Goal: Task Accomplishment & Management: Manage account settings

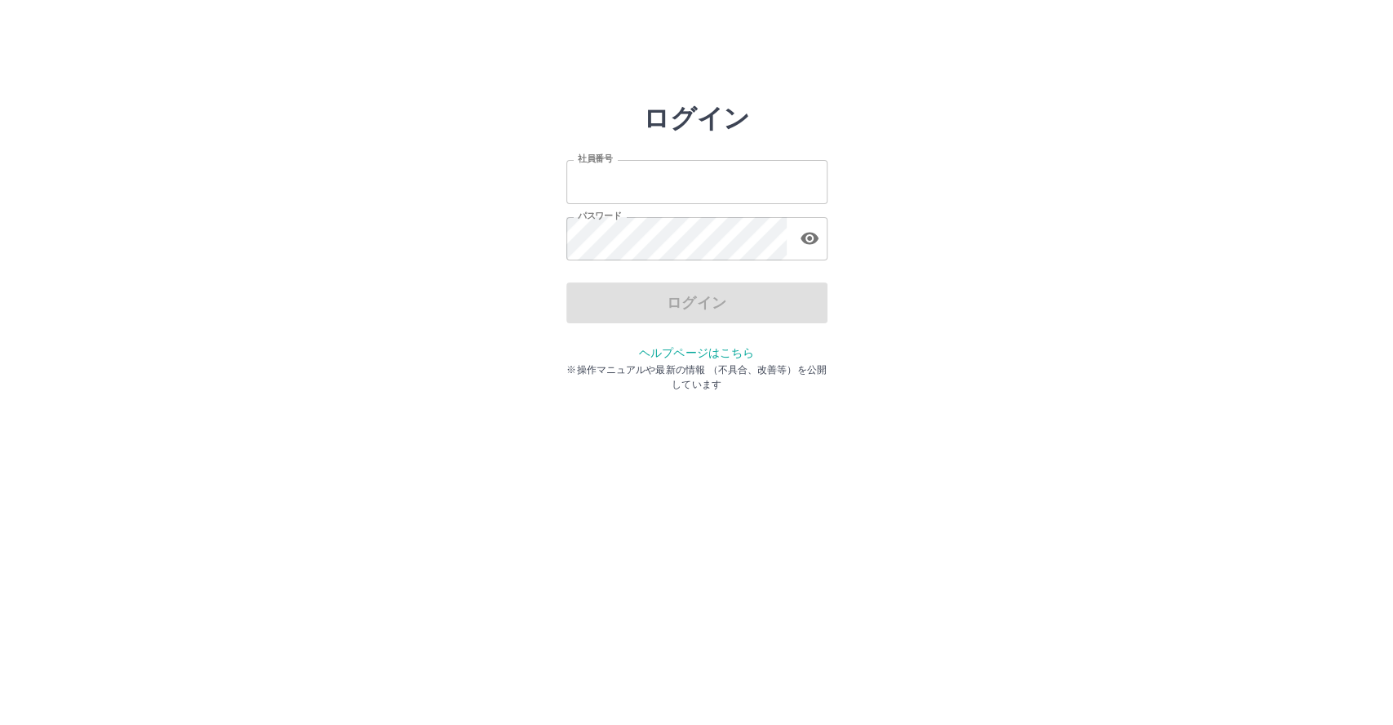
type input "*******"
click at [705, 175] on input "*******" at bounding box center [696, 181] width 261 height 43
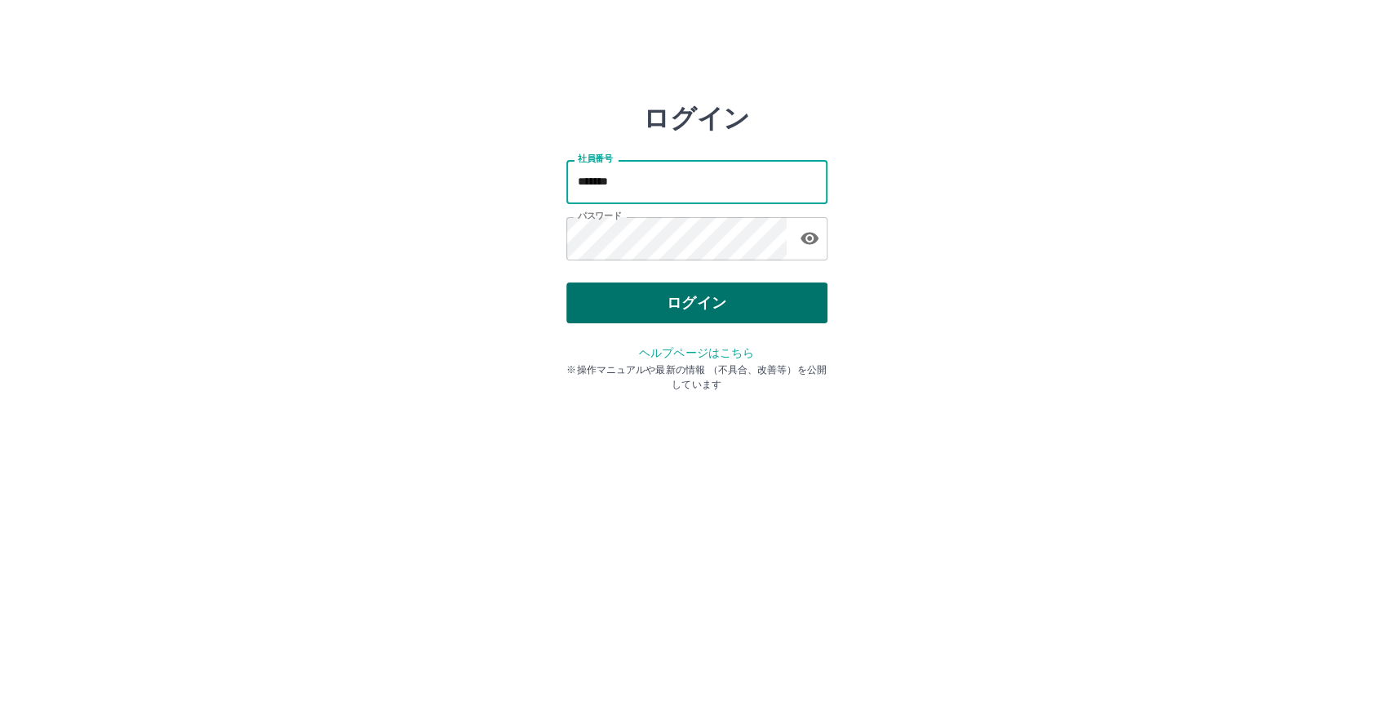
click at [618, 312] on button "ログイン" at bounding box center [696, 302] width 261 height 41
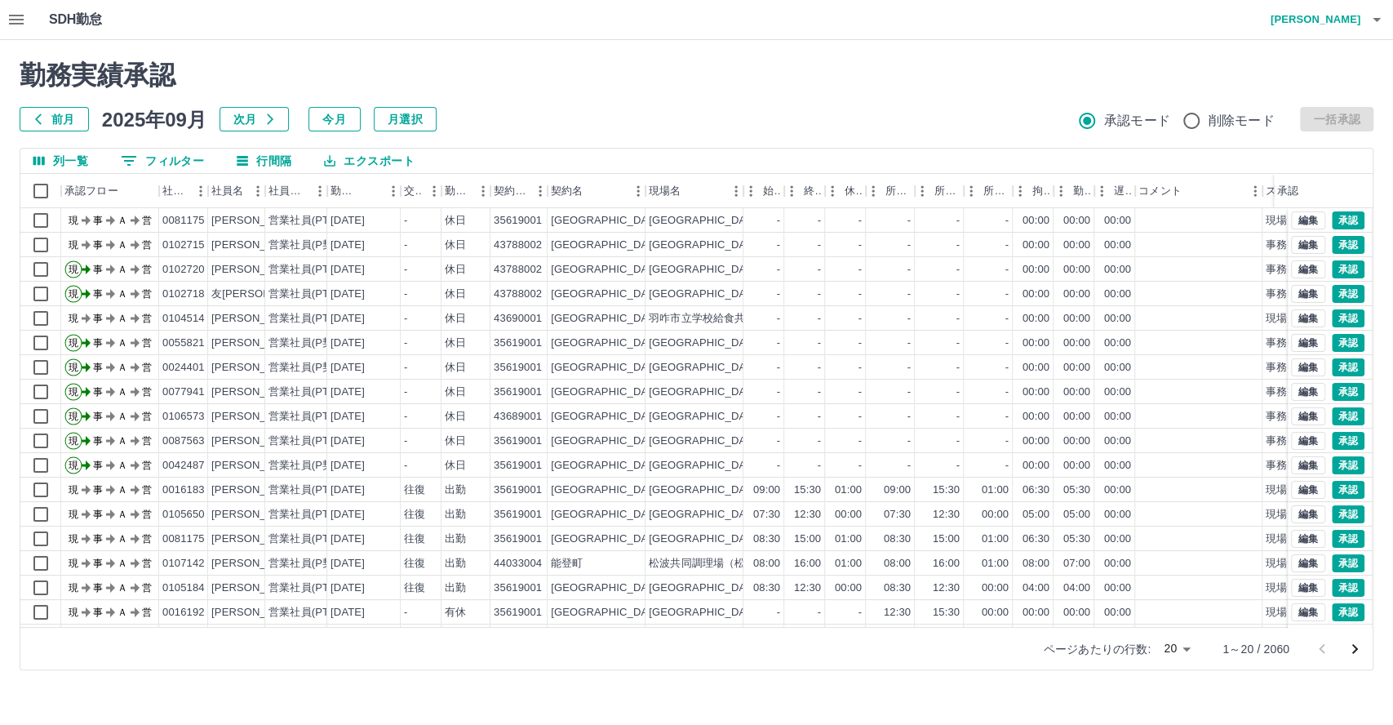
click at [1184, 649] on body "SDH勤怠 本田　滋 勤務実績承認 前月 2025年09月 次月 今月 月選択 承認モード 削除モード 一括承認 列一覧 0 フィルター 行間隔 エクスポート…" at bounding box center [696, 345] width 1393 height 690
click at [1181, 637] on li "100" at bounding box center [1176, 631] width 55 height 29
type input "***"
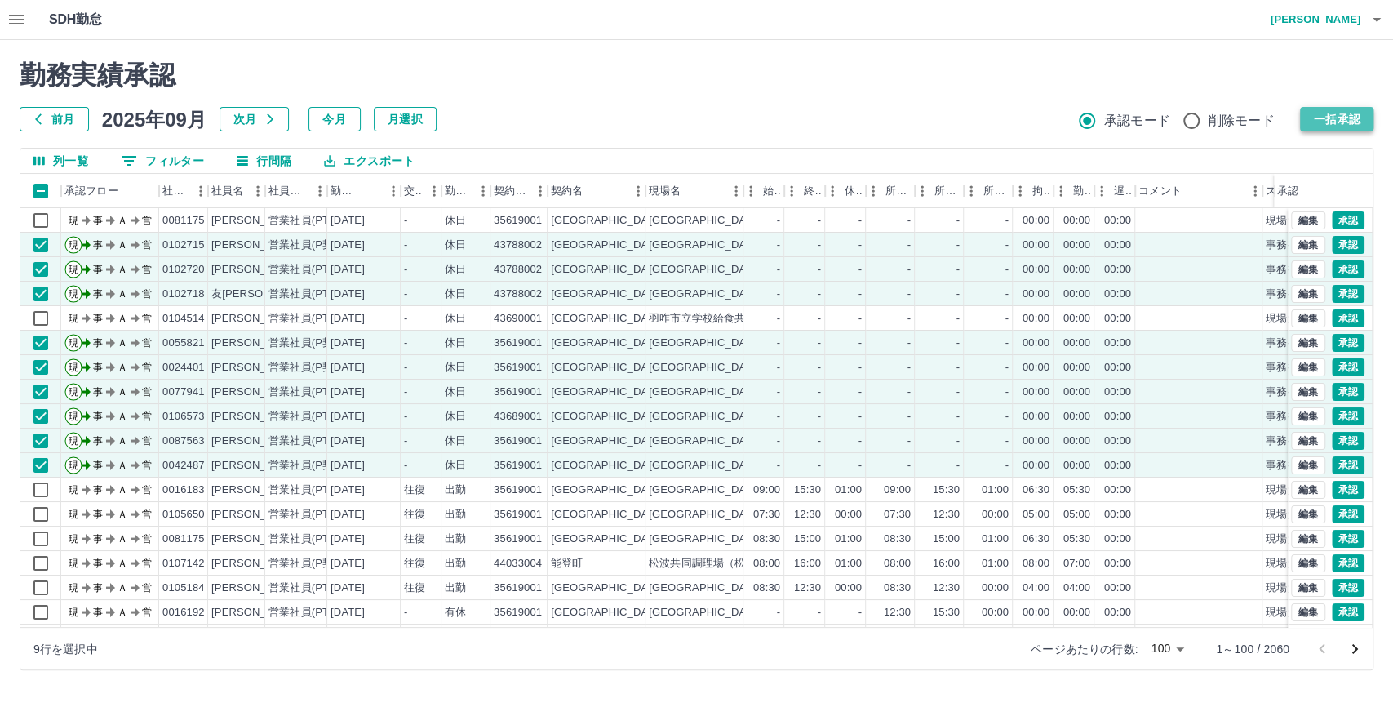
click at [1336, 124] on button "一括承認" at bounding box center [1336, 119] width 73 height 24
click at [1337, 124] on button "一括承認" at bounding box center [1336, 119] width 73 height 24
click at [19, 17] on icon "button" at bounding box center [17, 20] width 20 height 20
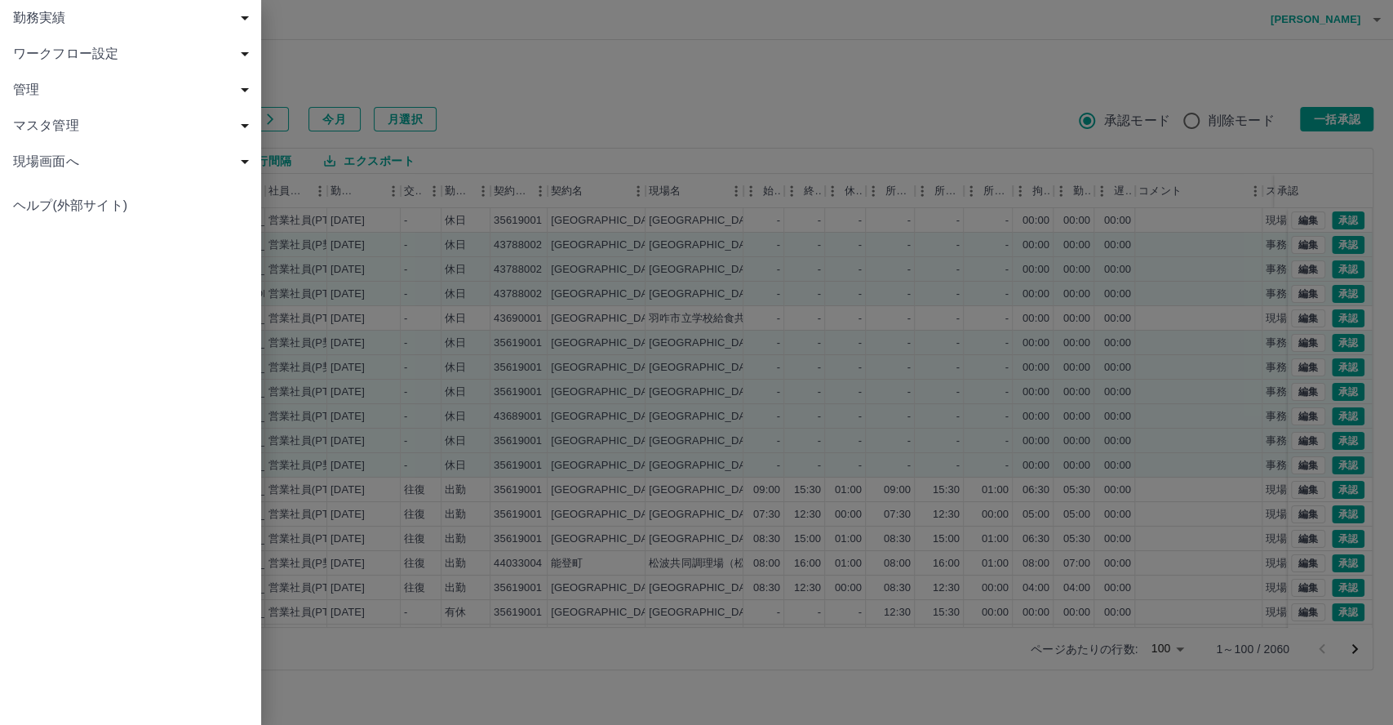
click at [68, 57] on span "ワークフロー設定" at bounding box center [134, 54] width 242 height 20
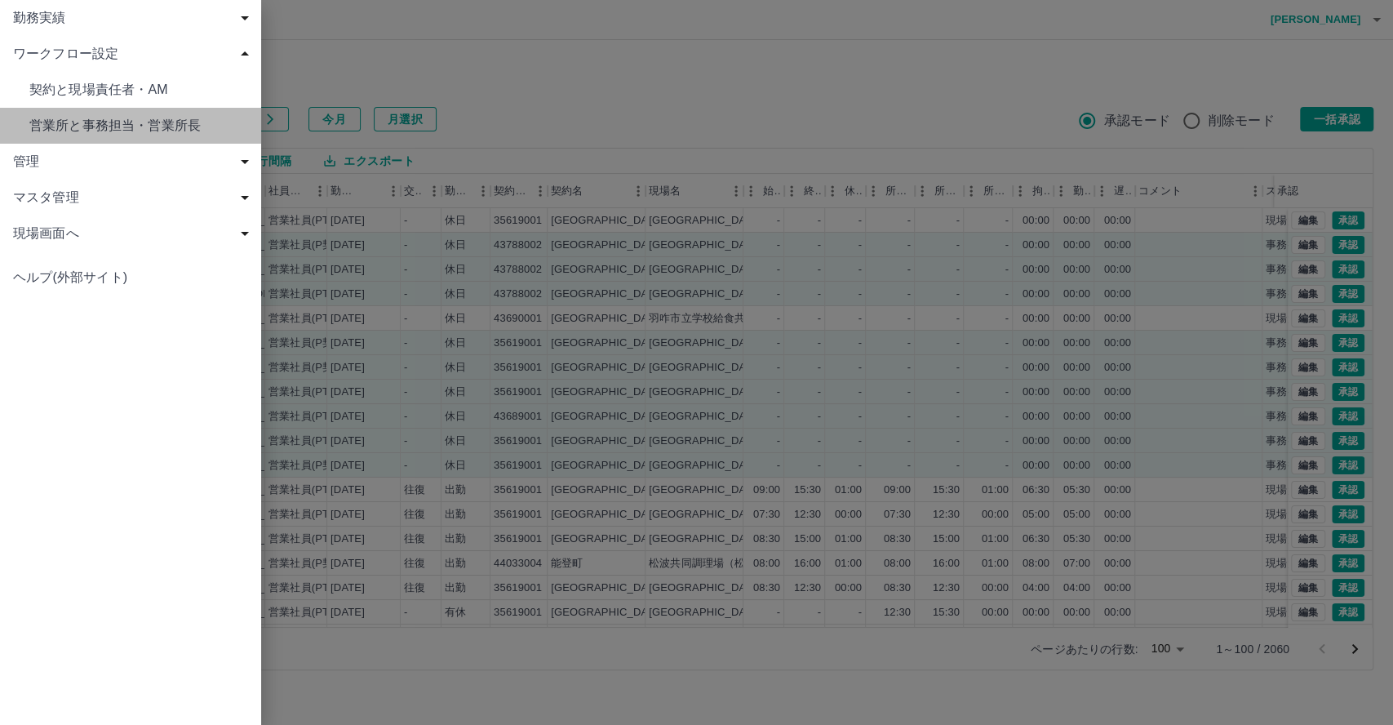
click at [102, 122] on span "営業所と事務担当・営業所長" at bounding box center [138, 126] width 219 height 20
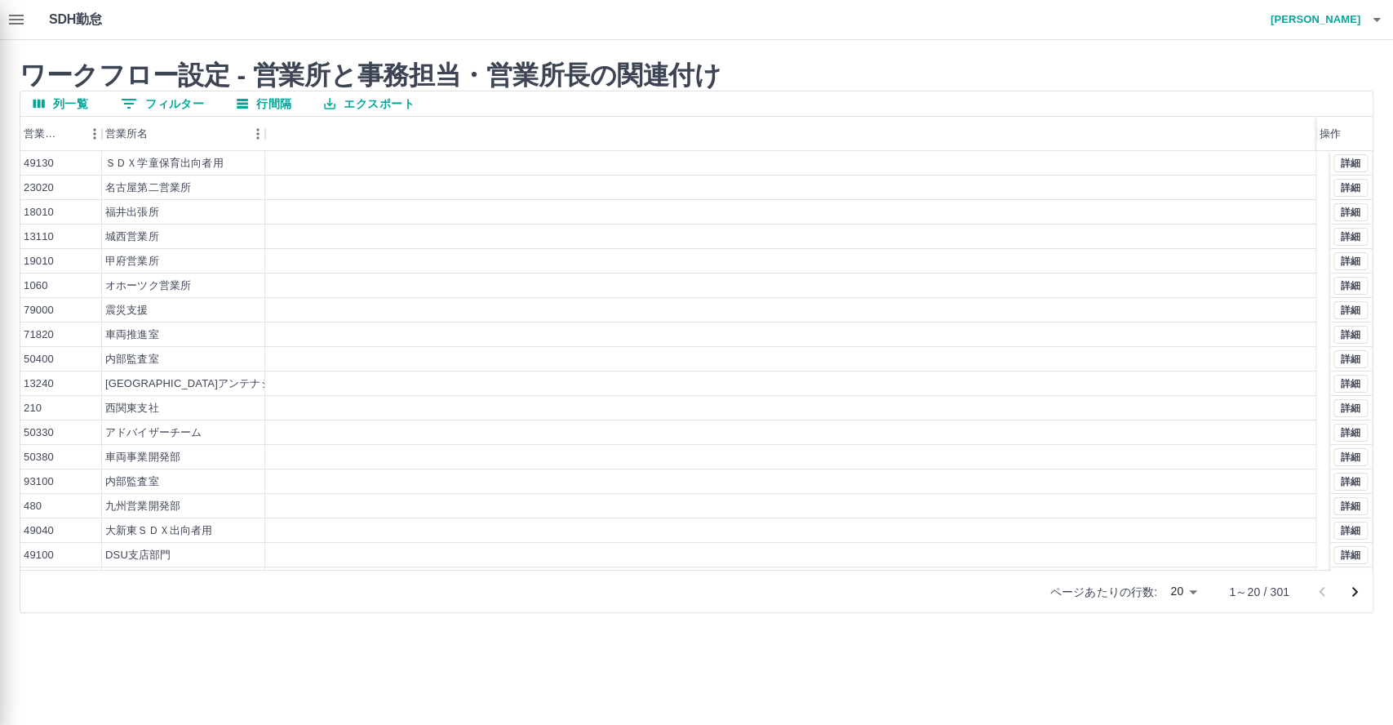
click at [178, 106] on div at bounding box center [696, 362] width 1393 height 725
click at [179, 101] on div at bounding box center [696, 362] width 1393 height 725
click at [14, 21] on div at bounding box center [696, 362] width 1393 height 725
click at [14, 18] on div at bounding box center [696, 362] width 1393 height 725
drag, startPoint x: 14, startPoint y: 18, endPoint x: 54, endPoint y: 2, distance: 42.9
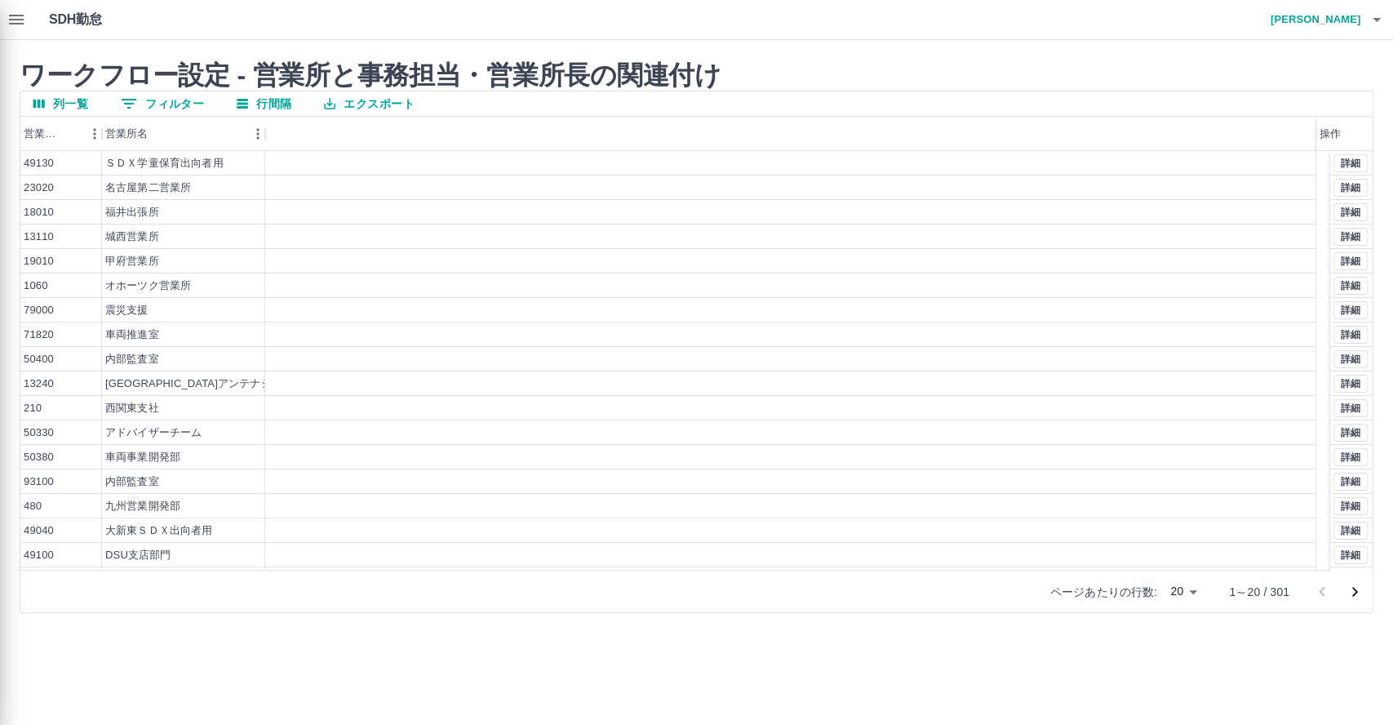
click at [15, 18] on div at bounding box center [696, 362] width 1393 height 725
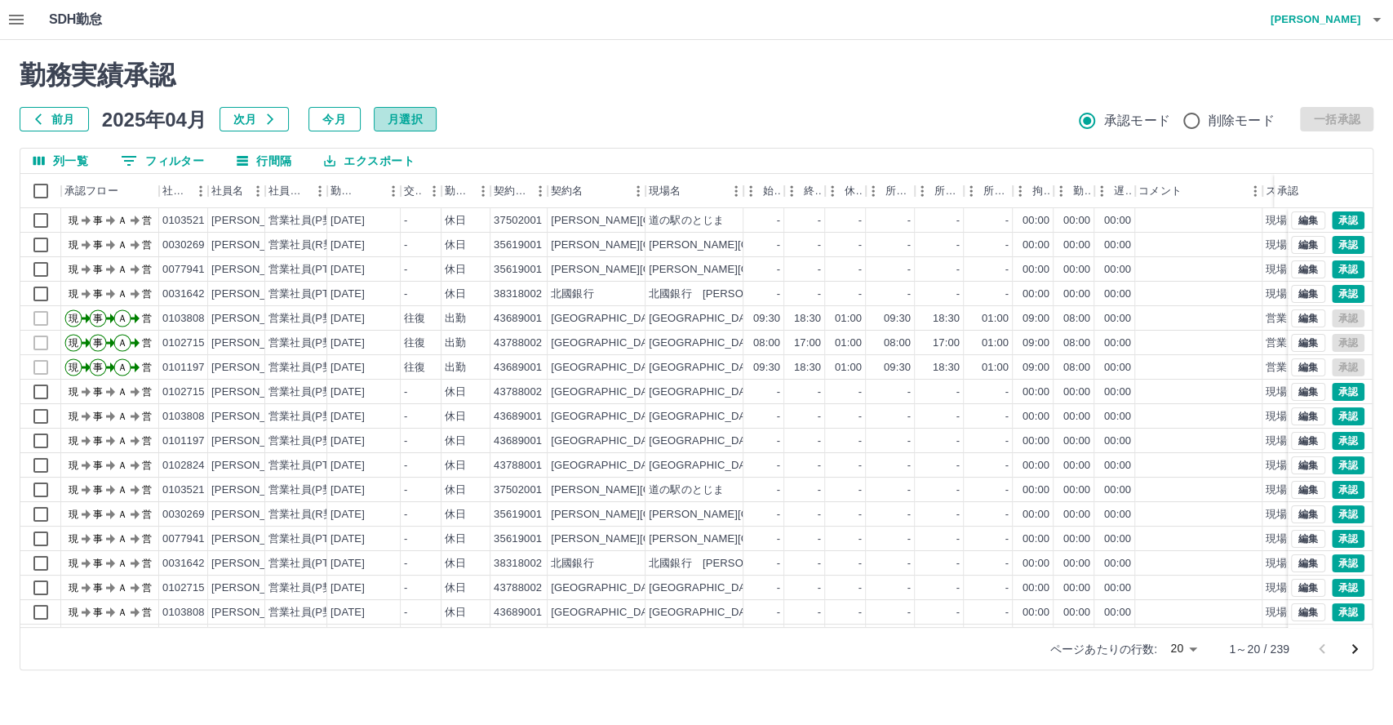
click at [398, 116] on button "月選択" at bounding box center [405, 119] width 63 height 24
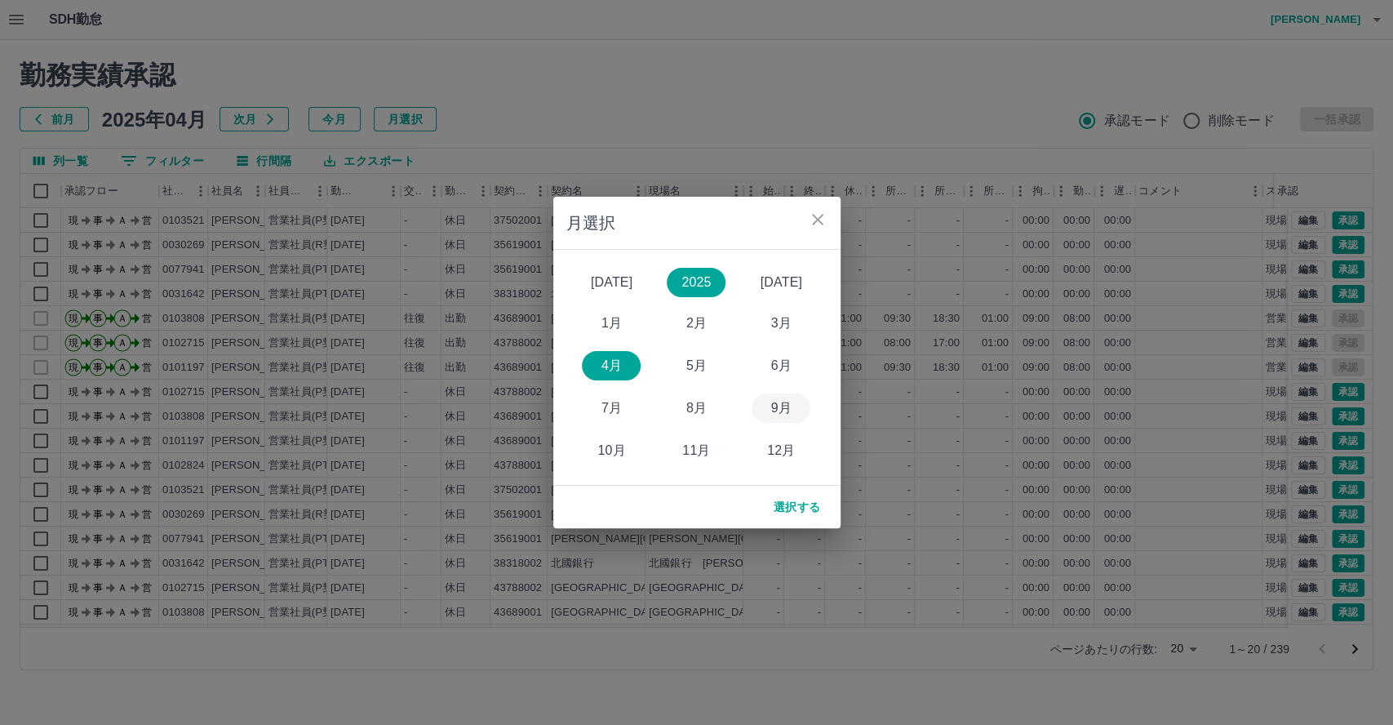
click at [782, 410] on button "9月" at bounding box center [781, 407] width 59 height 29
click at [810, 511] on button "選択する" at bounding box center [797, 506] width 73 height 29
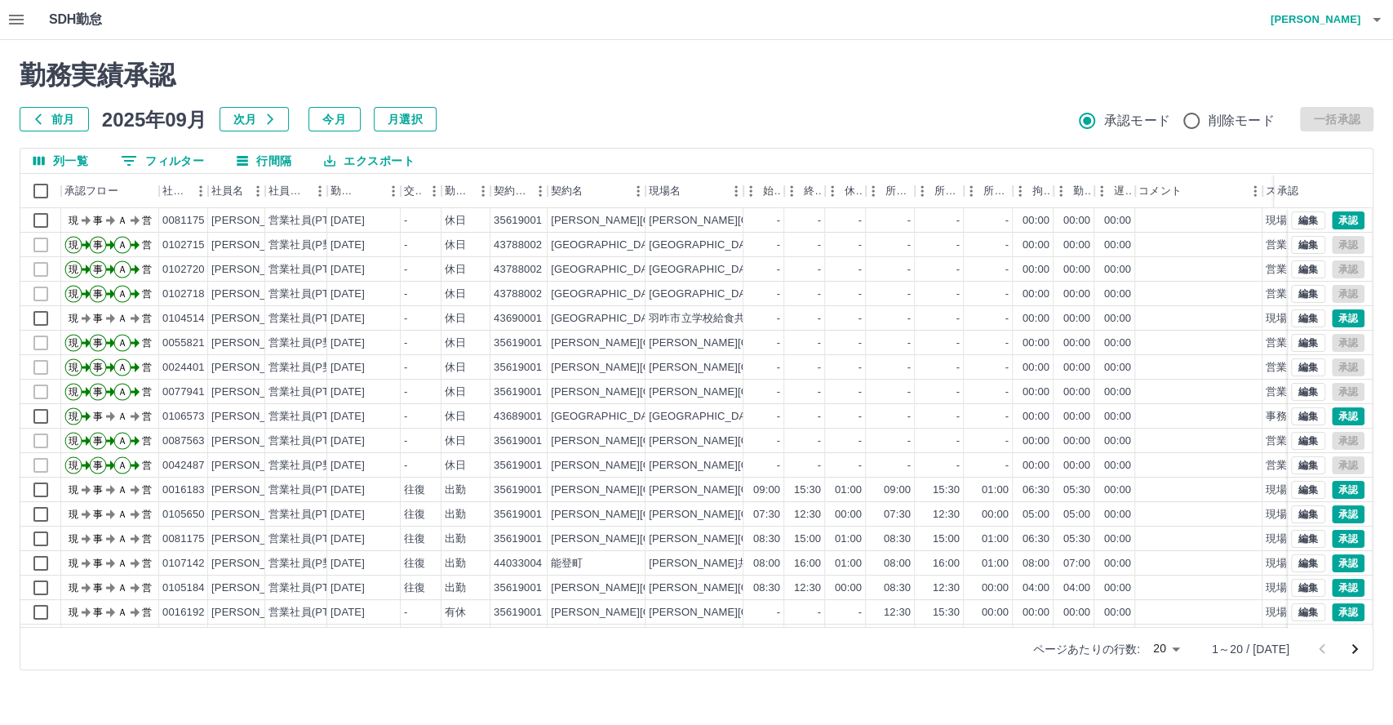
click at [10, 23] on icon "button" at bounding box center [16, 20] width 15 height 10
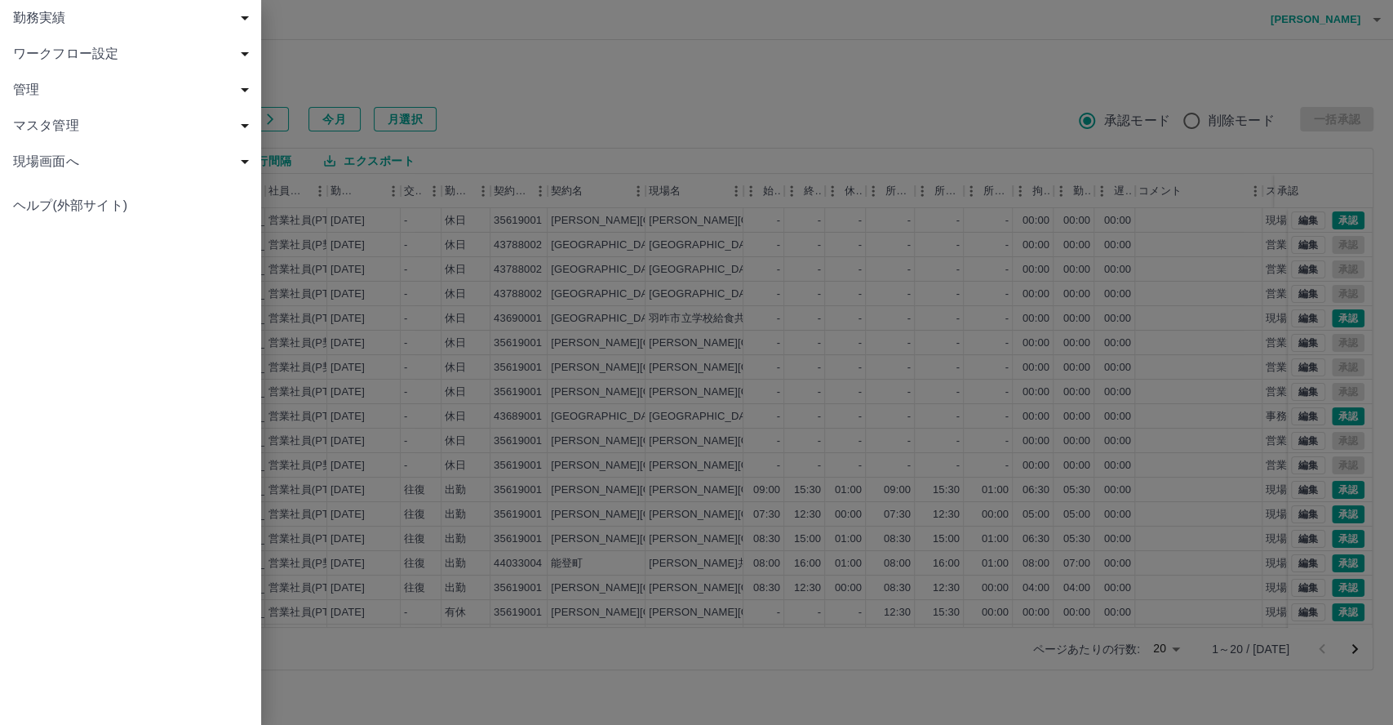
click at [102, 51] on span "ワークフロー設定" at bounding box center [134, 54] width 242 height 20
click at [131, 127] on span "営業所と事務担当・営業所長" at bounding box center [138, 126] width 219 height 20
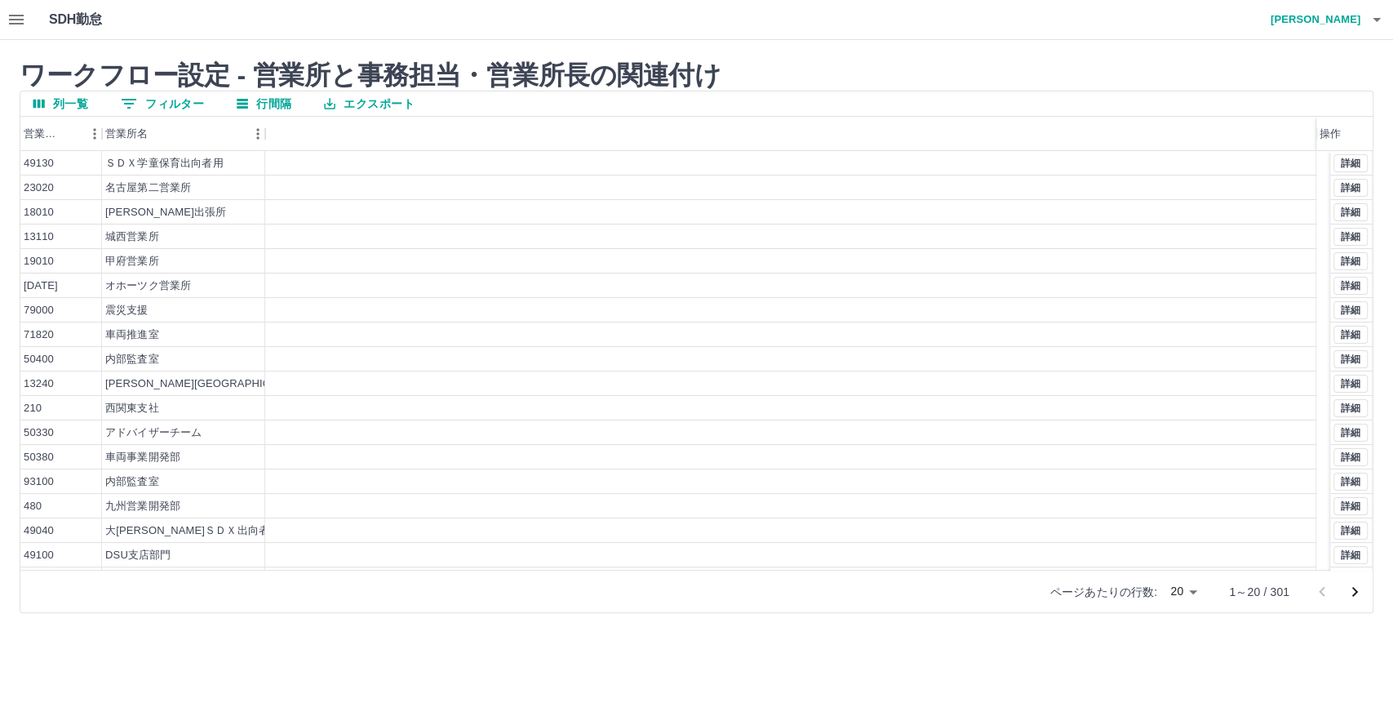
click at [154, 99] on button "0 フィルター" at bounding box center [162, 103] width 109 height 24
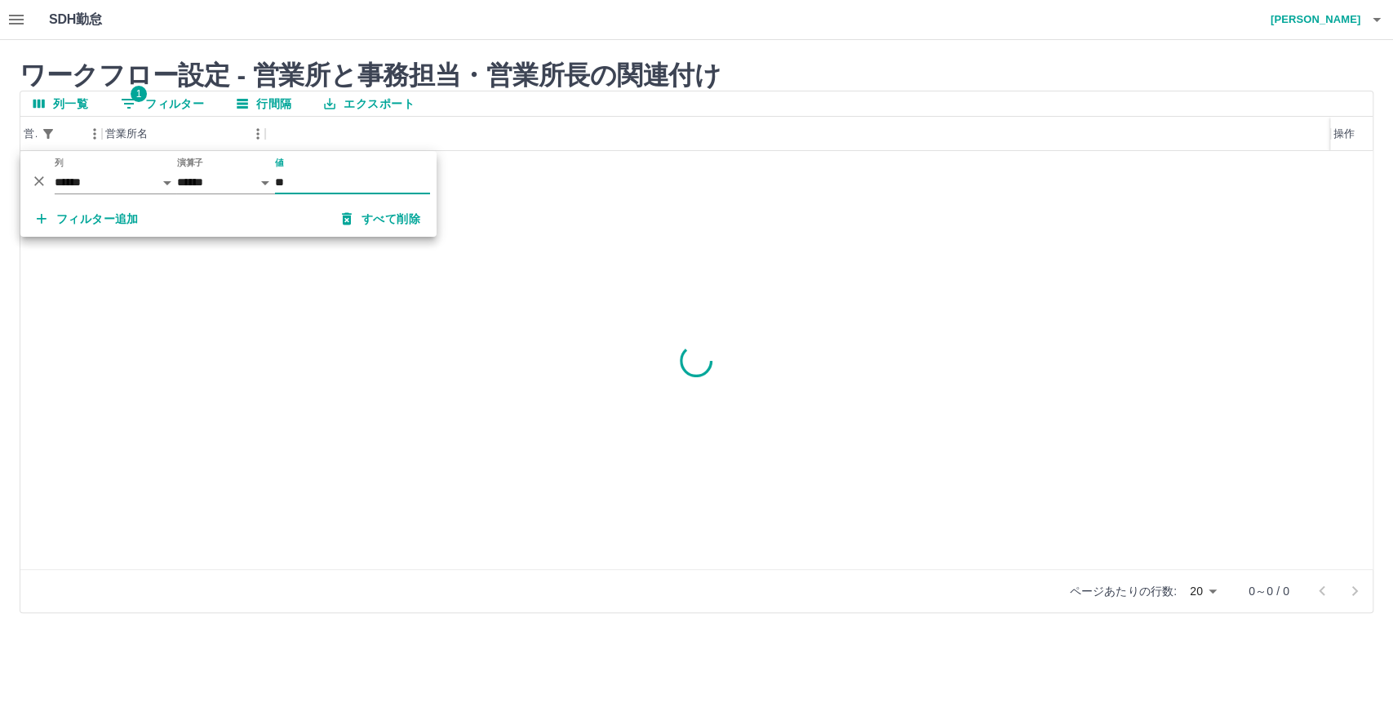
type input "*"
type input "*****"
click at [961, 41] on div "ワークフロー設定 - 営業所と事務担当・営業所長の関連付け 列一覧 1 フィルター 行間隔 エクスポート 営業所コード 営業所名 操作 16010 富山営業所…" at bounding box center [696, 336] width 1393 height 593
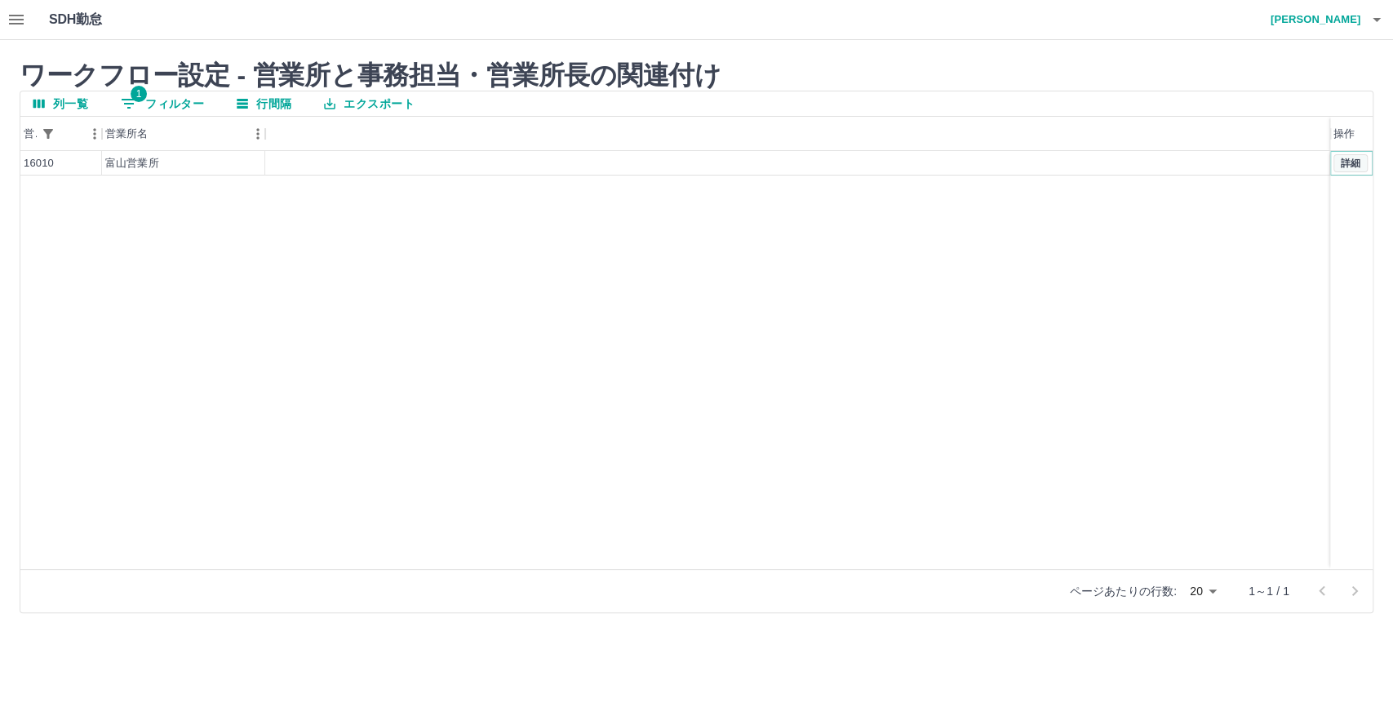
click at [1345, 164] on button "詳細" at bounding box center [1351, 163] width 34 height 18
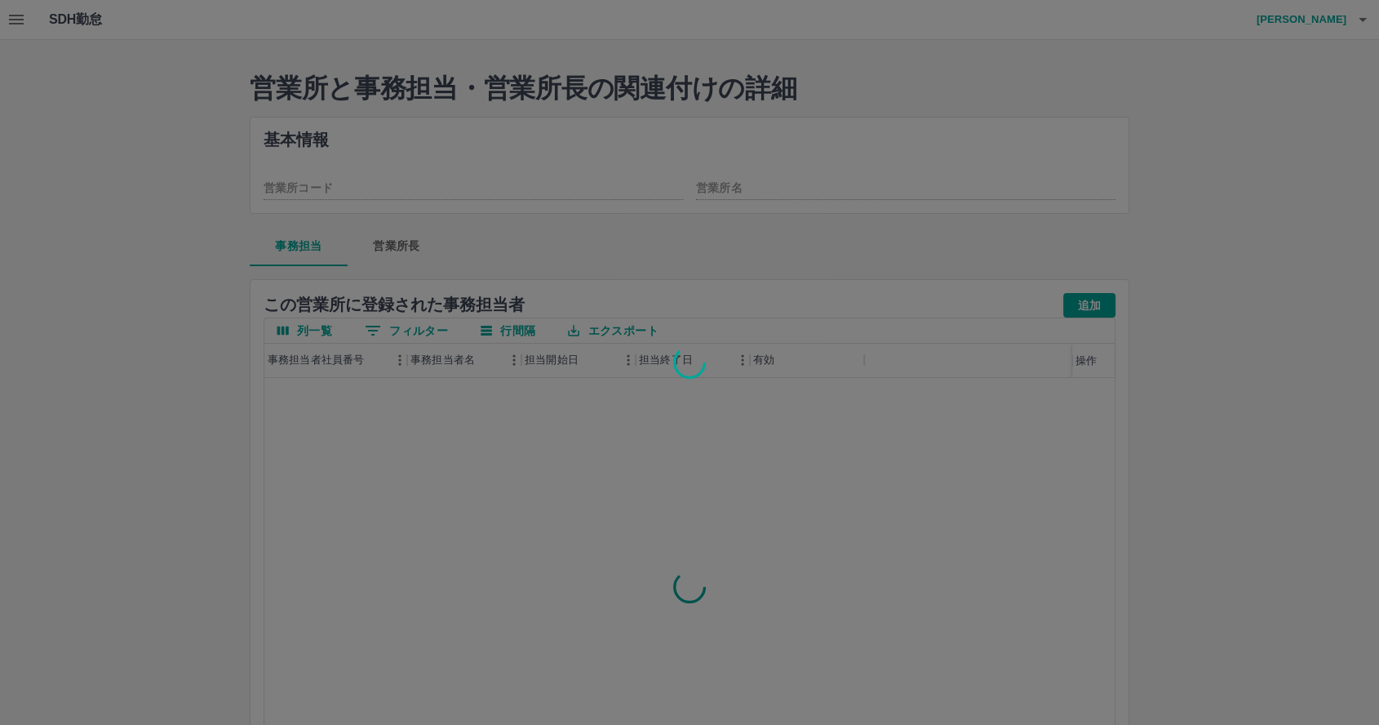
type input "*****"
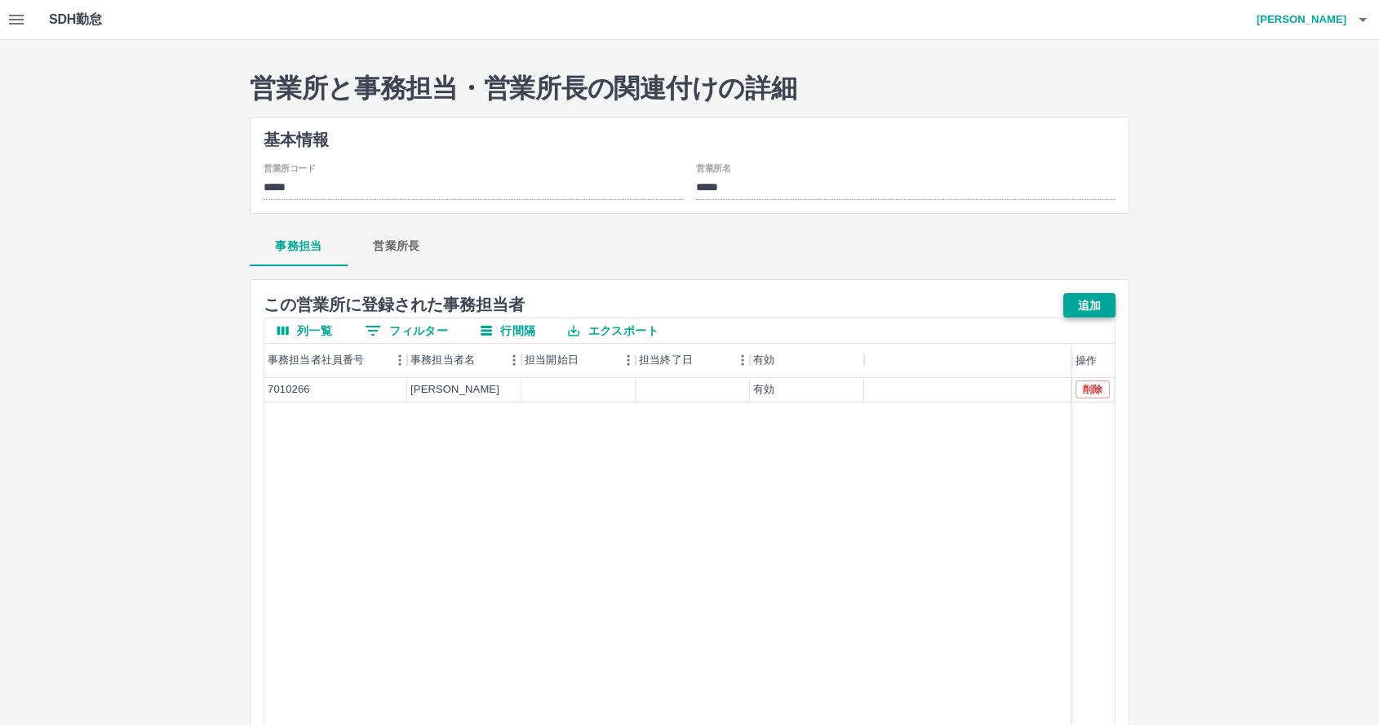
click at [1086, 307] on button "追加" at bounding box center [1089, 305] width 52 height 24
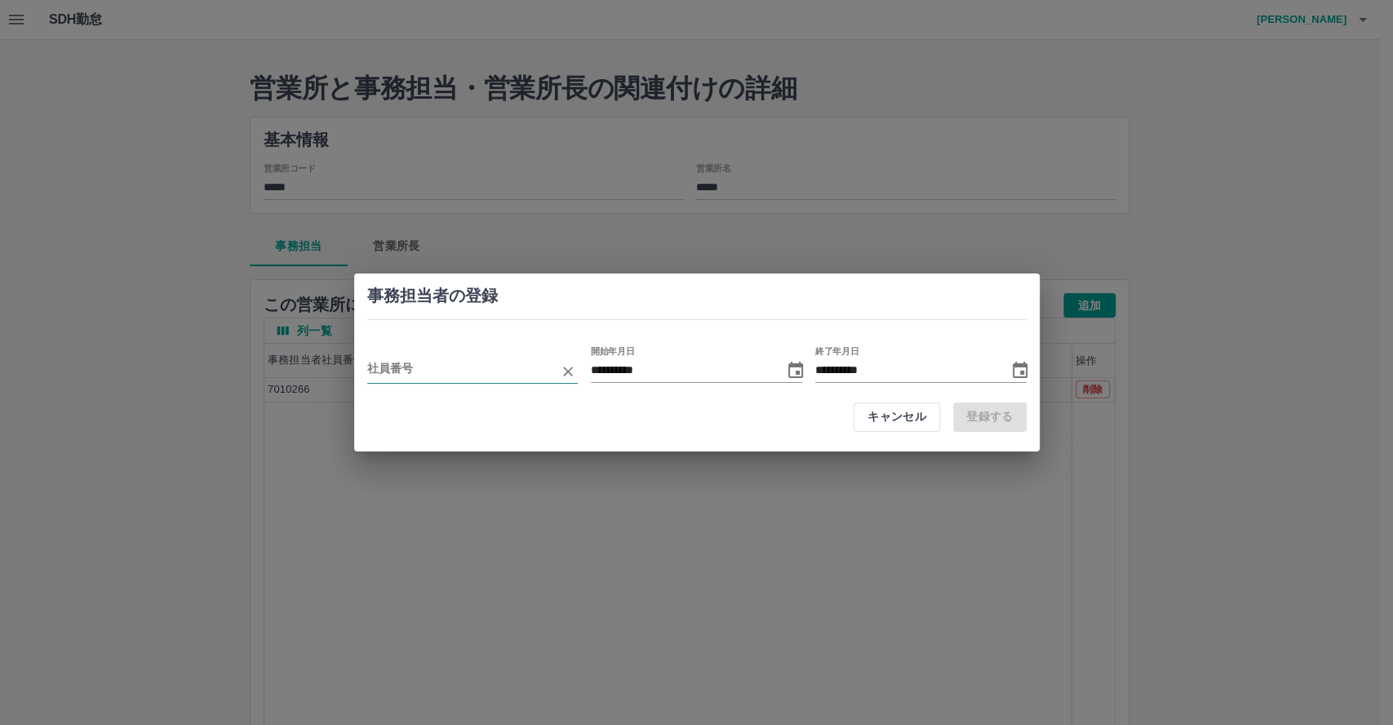
click at [476, 371] on input "employeeCode" at bounding box center [460, 371] width 187 height 24
click at [458, 406] on li "[PERSON_NAME](0052806)" at bounding box center [471, 403] width 211 height 29
type input "*******"
click at [992, 409] on button "登録する" at bounding box center [989, 416] width 73 height 29
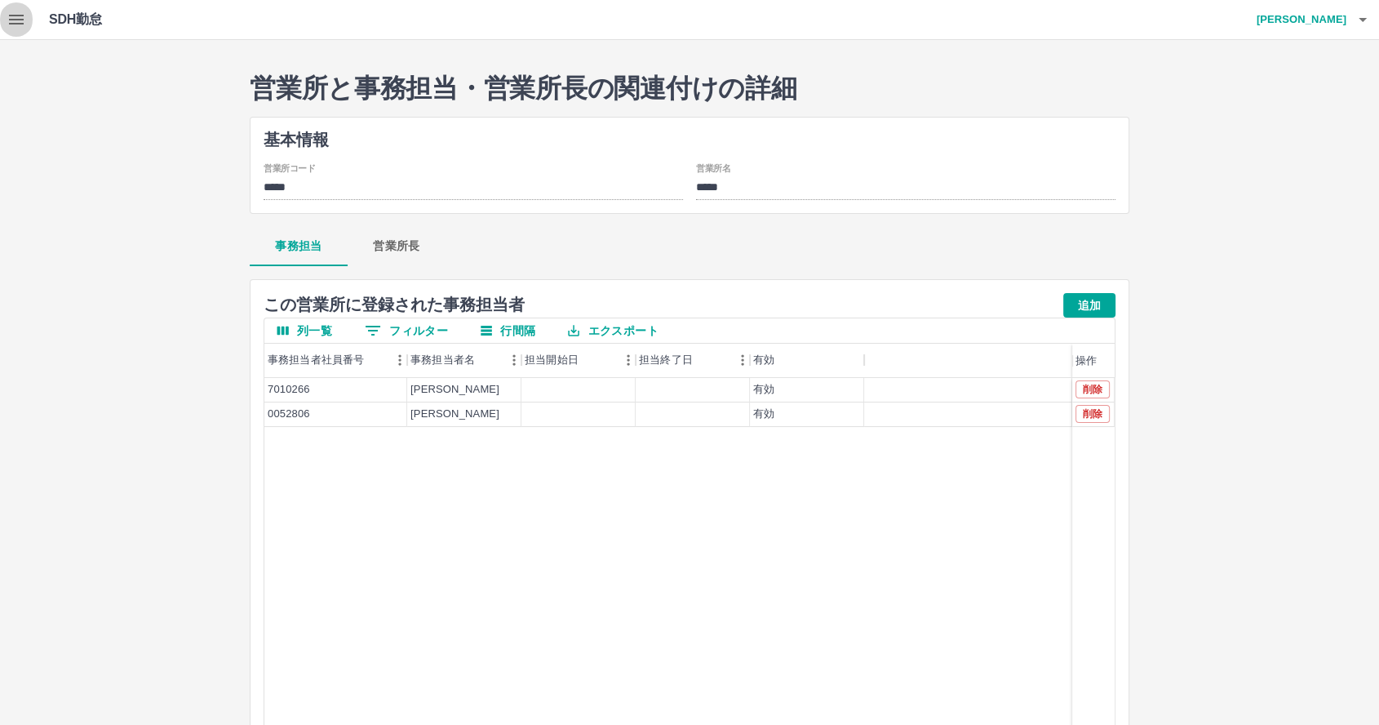
click at [19, 21] on icon "button" at bounding box center [17, 20] width 20 height 20
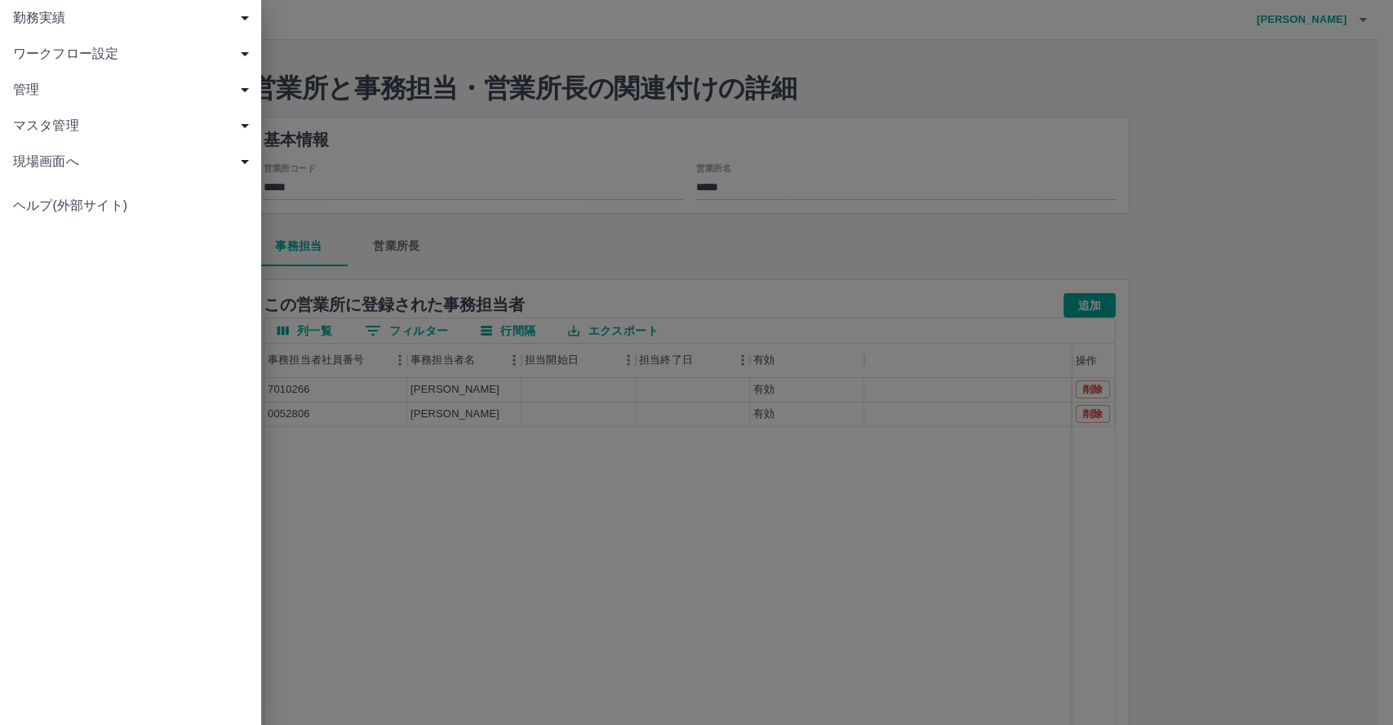
click at [60, 20] on span "勤務実績" at bounding box center [134, 18] width 242 height 20
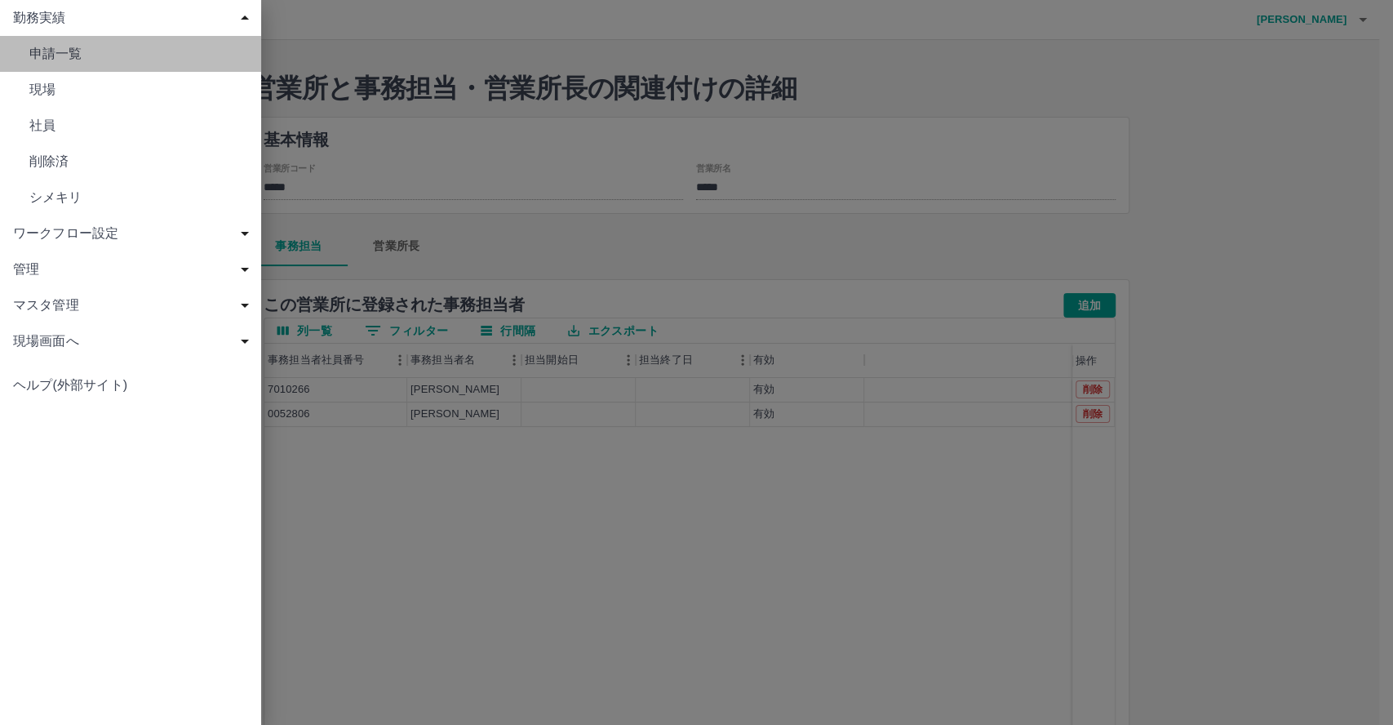
click at [89, 51] on span "申請一覧" at bounding box center [138, 54] width 219 height 20
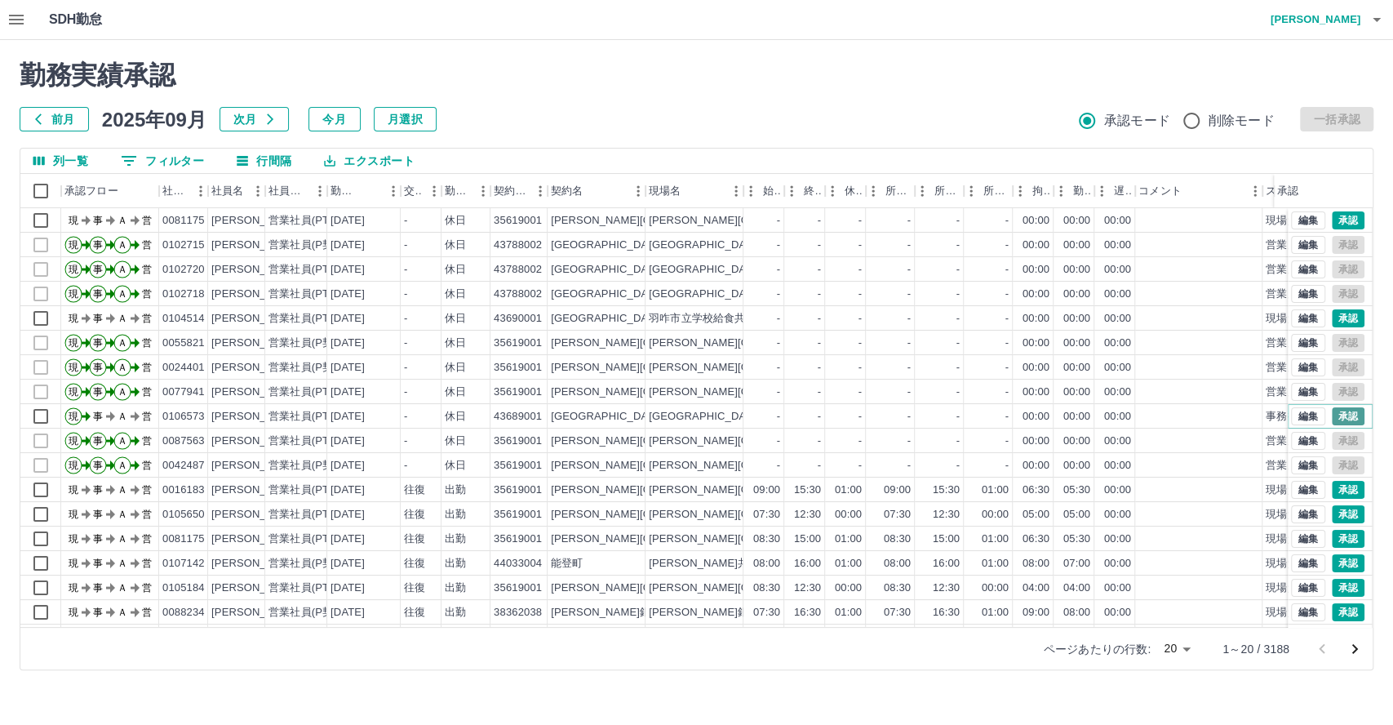
click at [1332, 416] on button "承認" at bounding box center [1348, 416] width 33 height 18
click at [1333, 418] on button "承認" at bounding box center [1348, 416] width 33 height 18
click at [1336, 317] on button "承認" at bounding box center [1348, 318] width 33 height 18
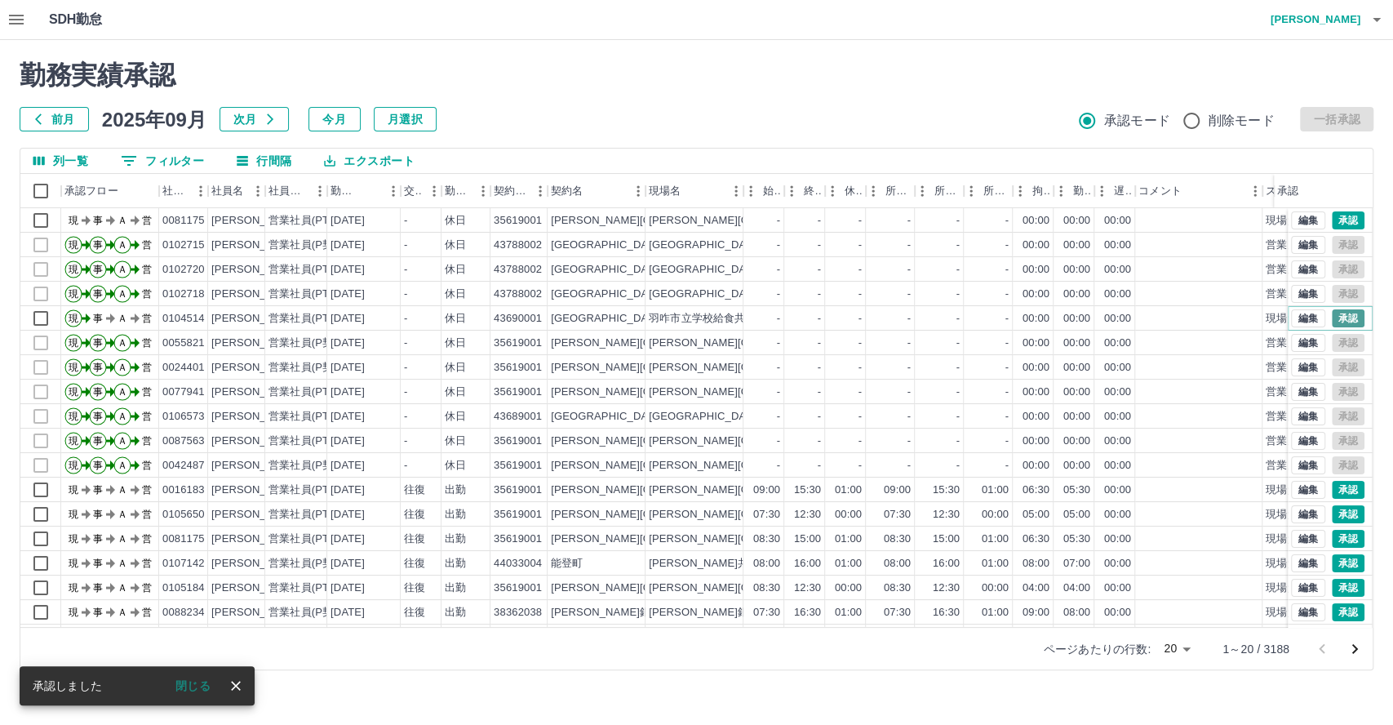
click at [1336, 317] on button "承認" at bounding box center [1348, 318] width 33 height 18
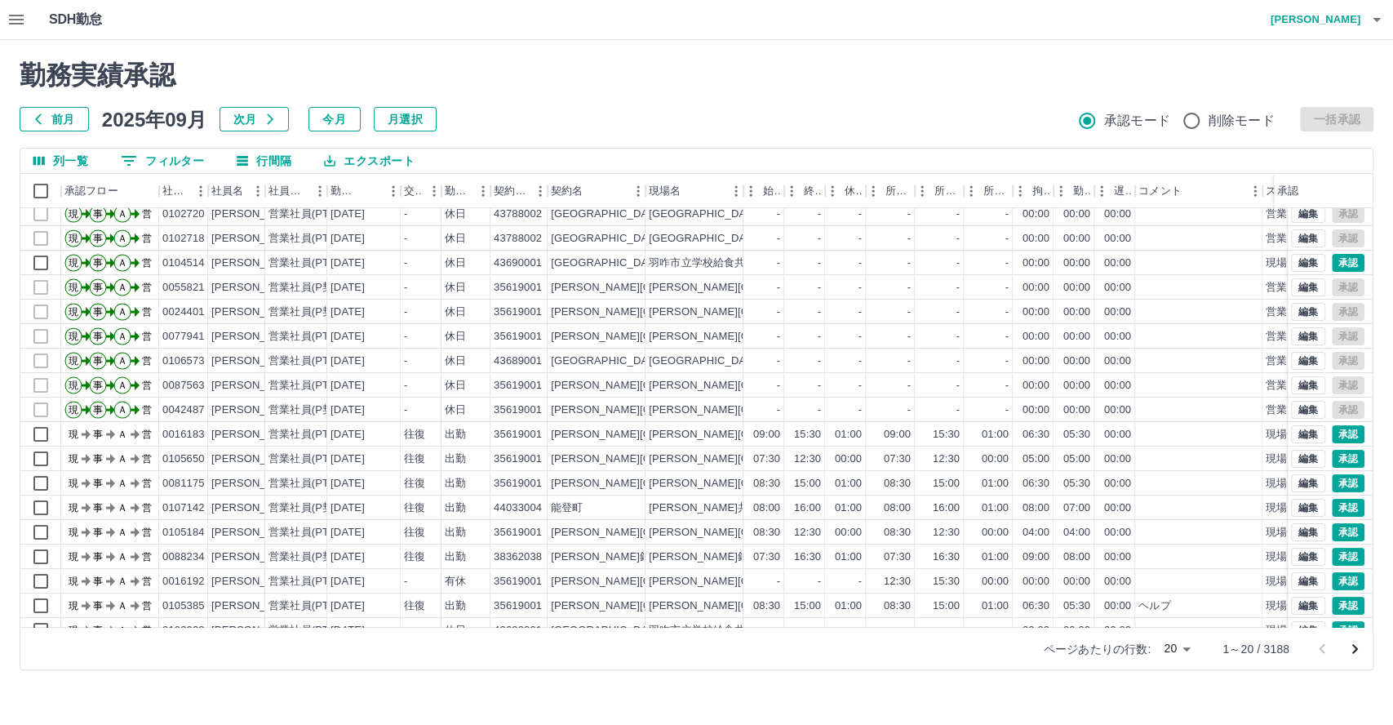
scroll to position [84, 0]
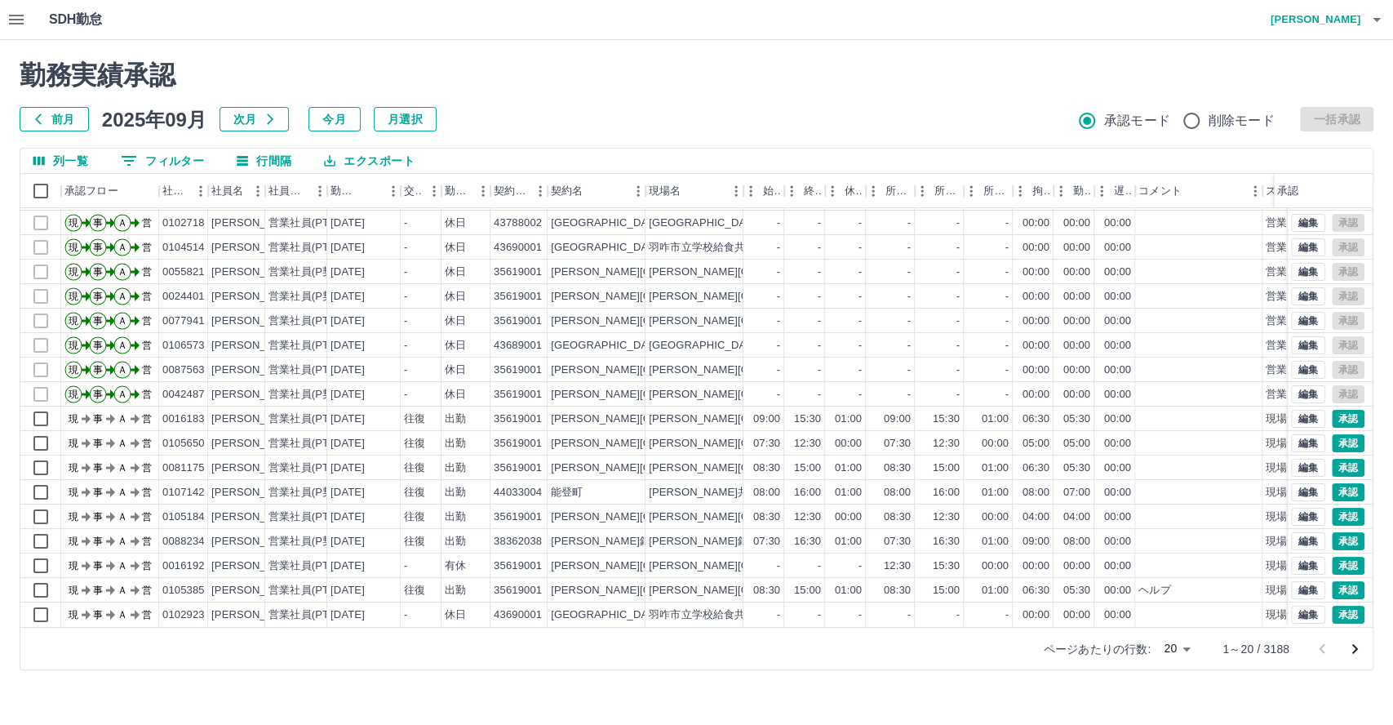
click at [9, 17] on icon "button" at bounding box center [17, 20] width 20 height 20
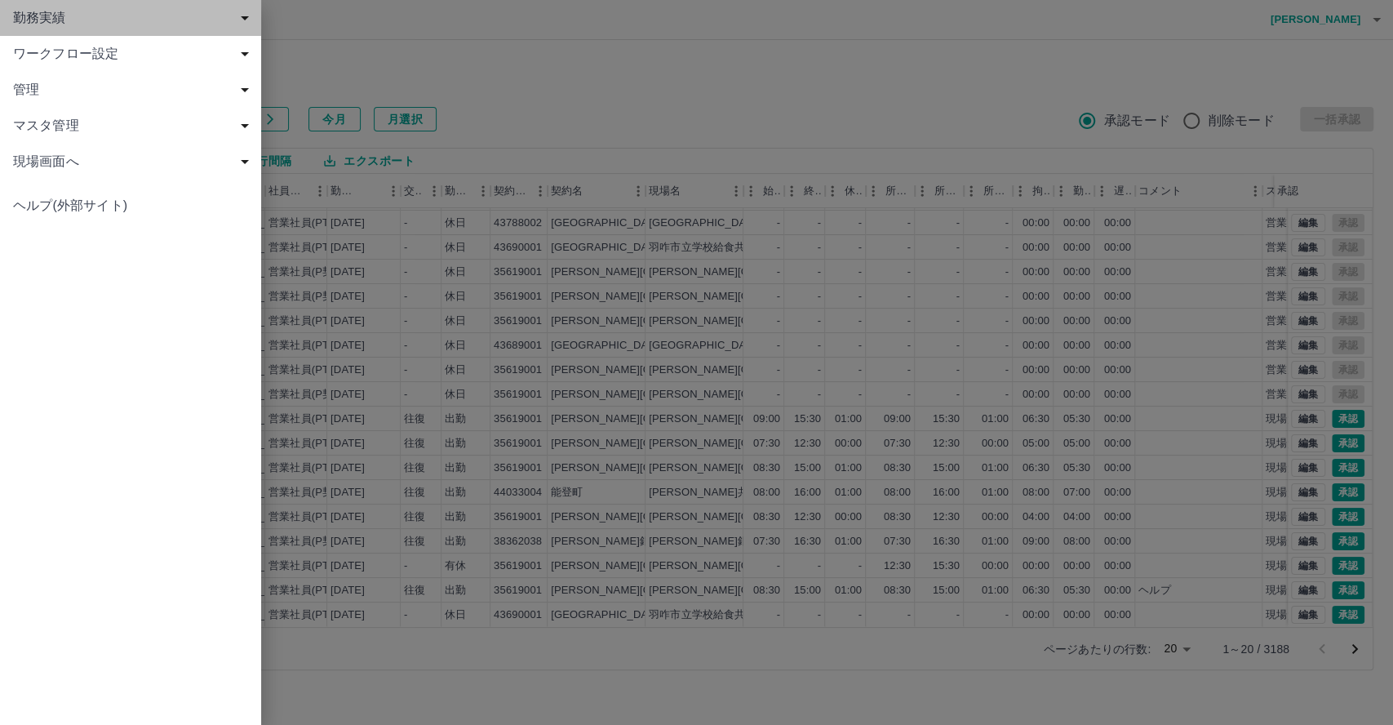
click at [81, 24] on span "勤務実績" at bounding box center [134, 18] width 242 height 20
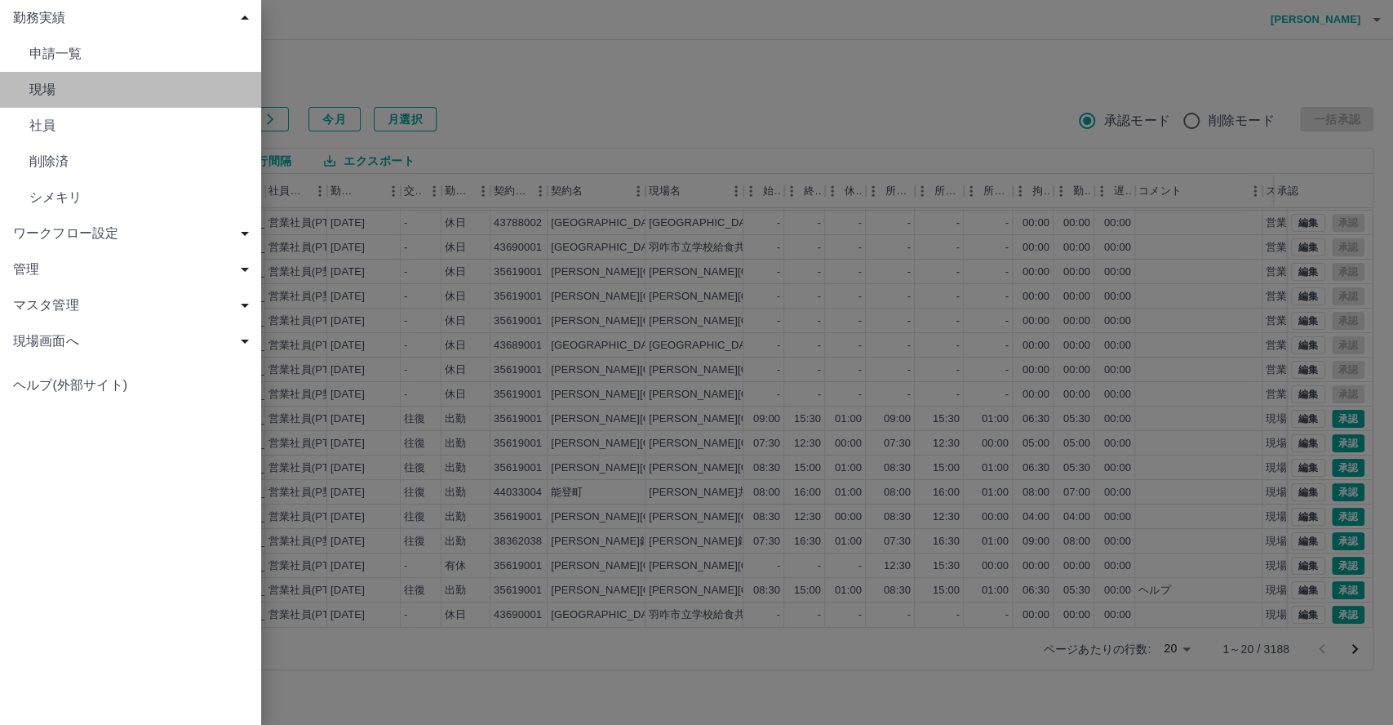
click at [80, 87] on span "現場" at bounding box center [138, 90] width 219 height 20
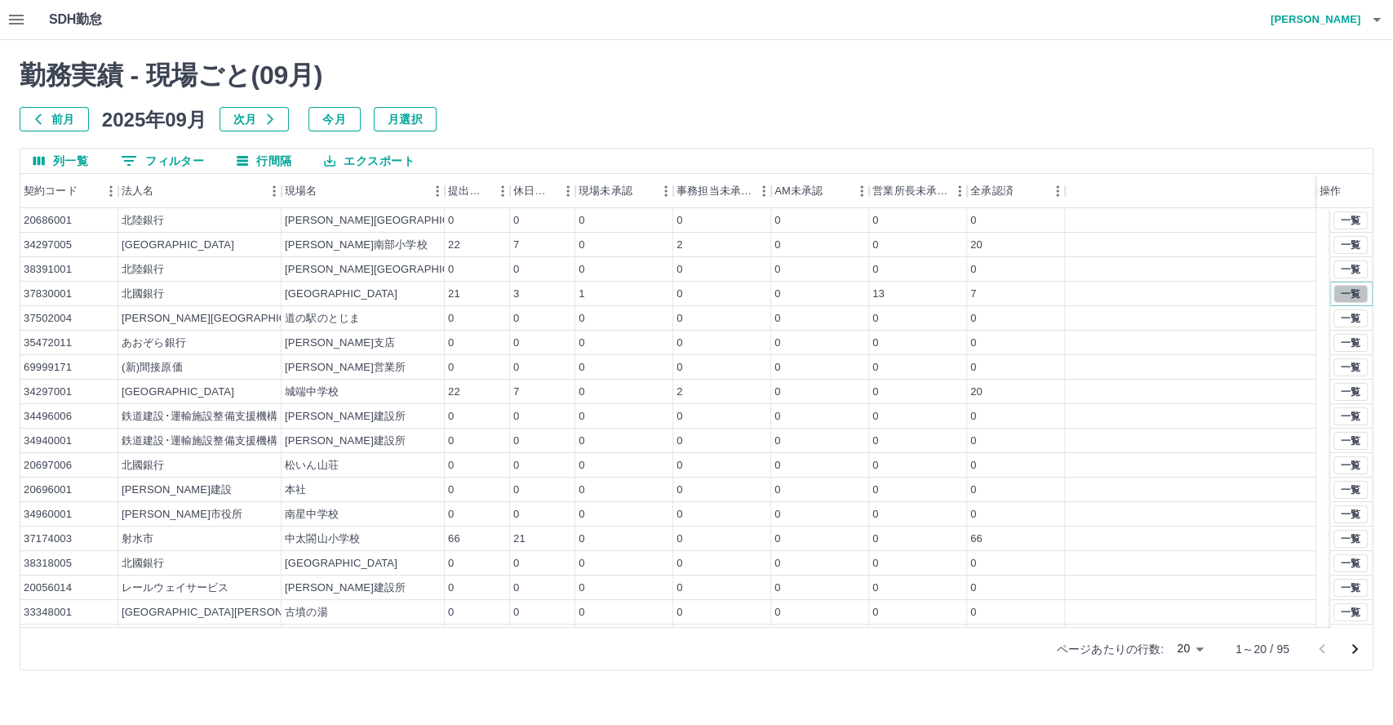
click at [1338, 293] on button "一覧" at bounding box center [1351, 294] width 34 height 18
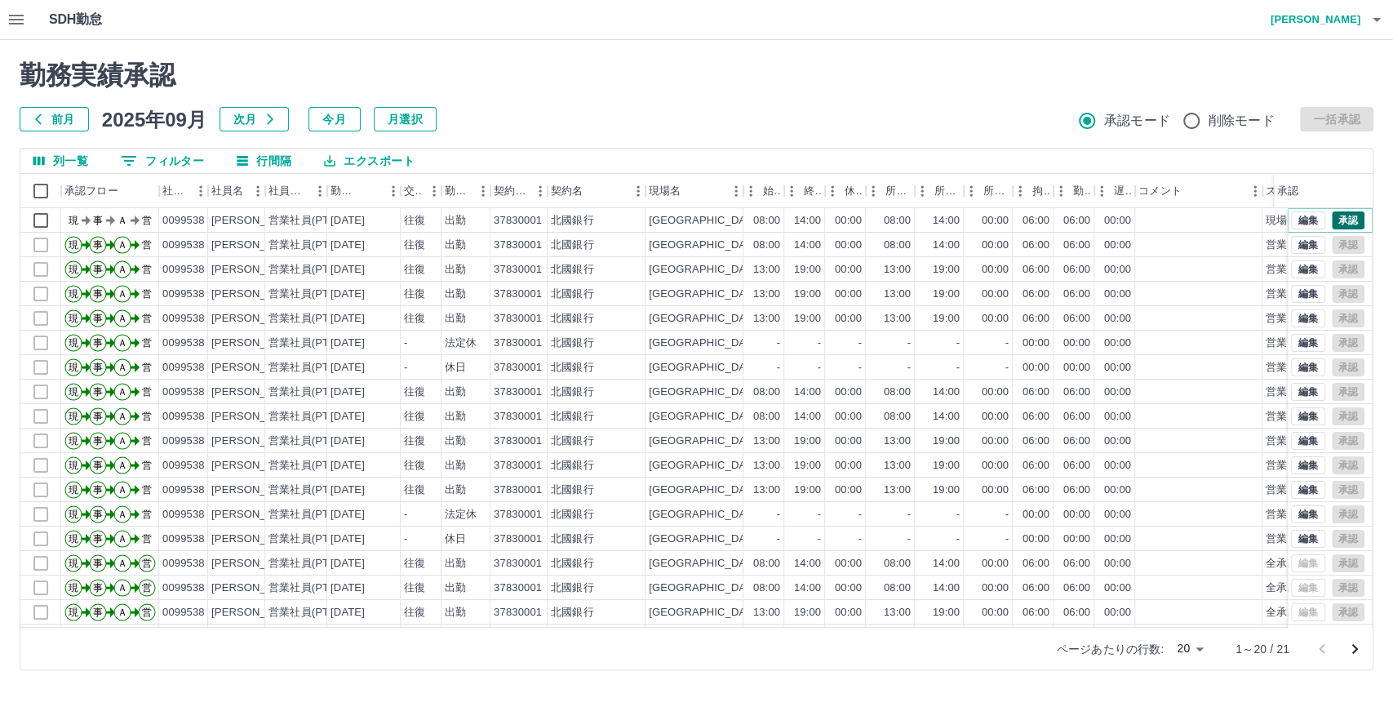
click at [1332, 222] on button "承認" at bounding box center [1348, 220] width 33 height 18
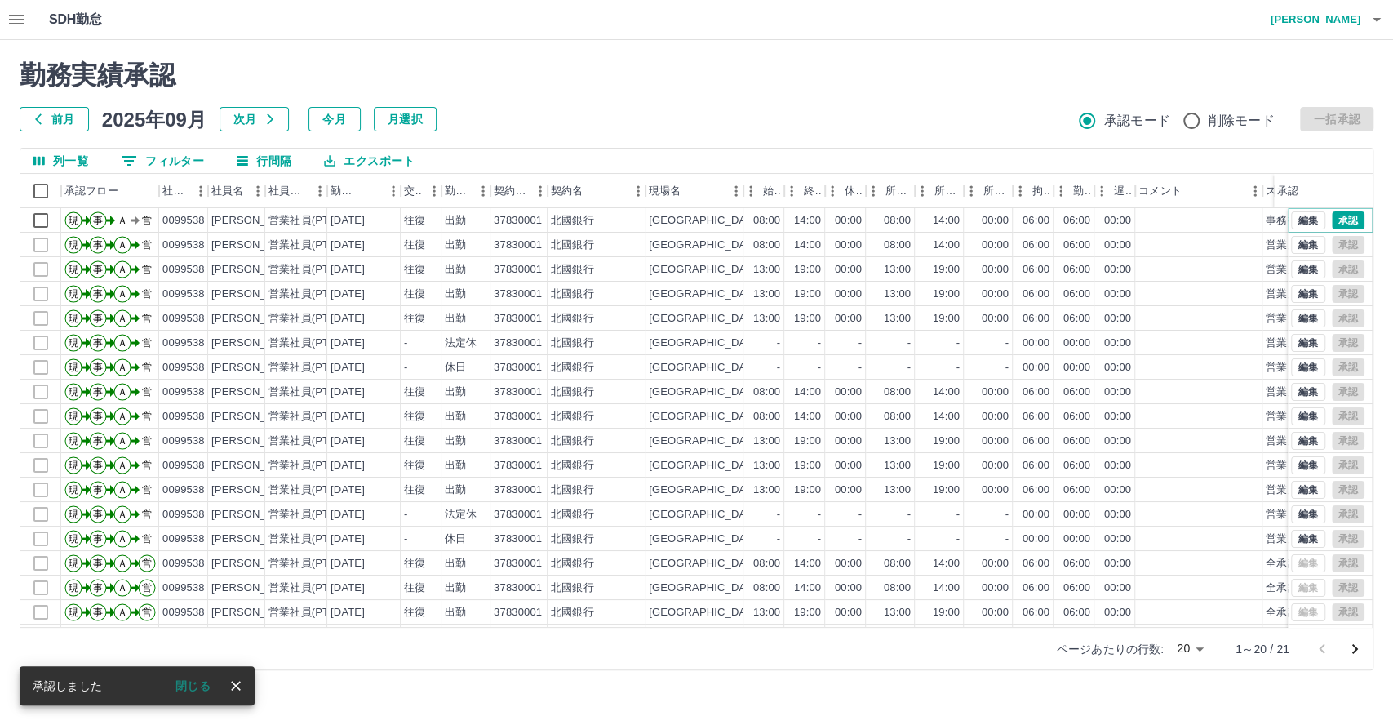
click at [1332, 222] on button "承認" at bounding box center [1348, 220] width 33 height 18
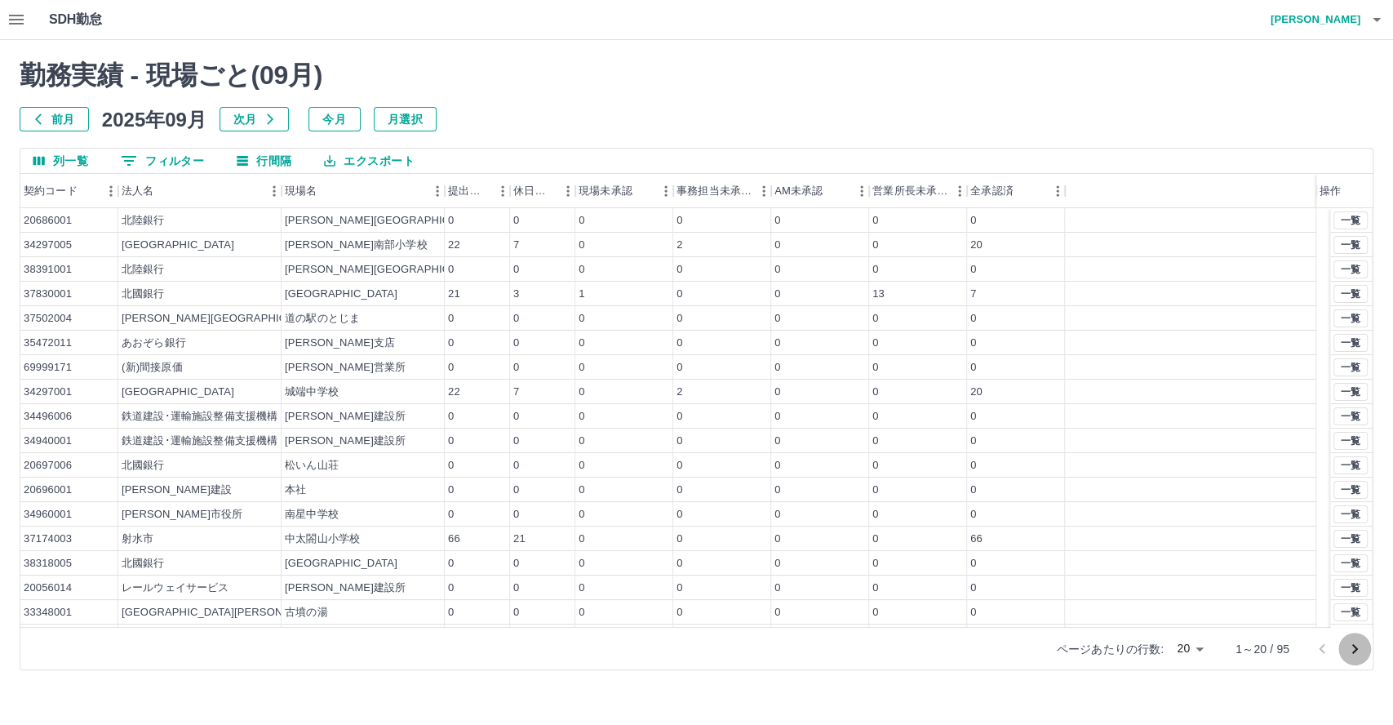
click at [1357, 646] on icon "次のページへ" at bounding box center [1355, 649] width 20 height 20
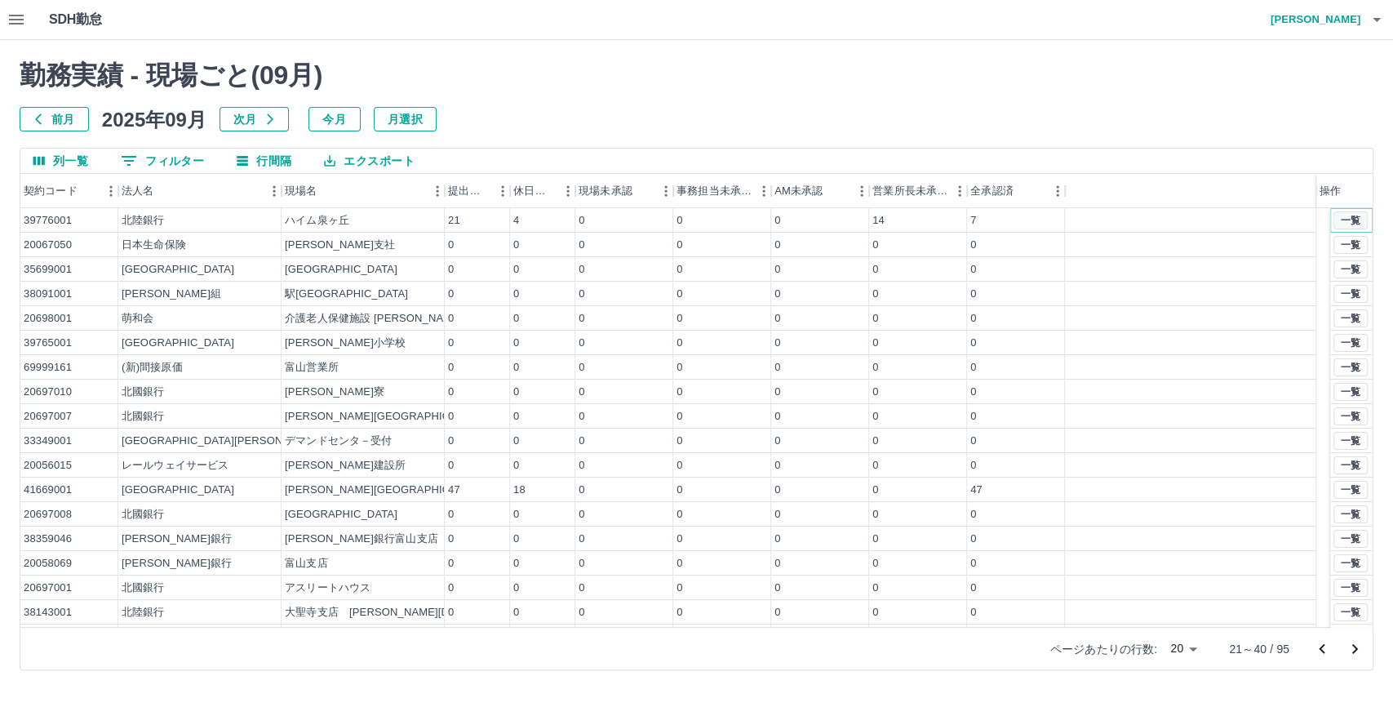
click at [1344, 218] on button "一覧" at bounding box center [1351, 220] width 34 height 18
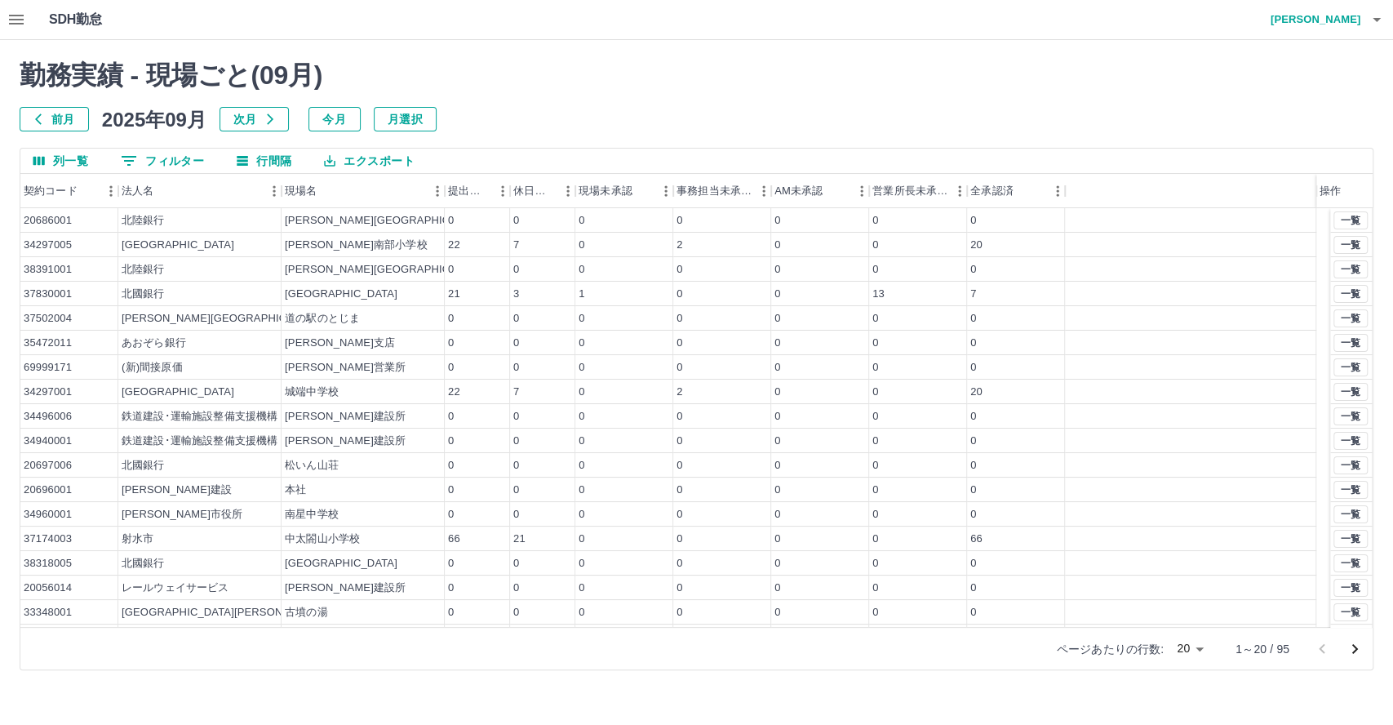
scroll to position [70, 0]
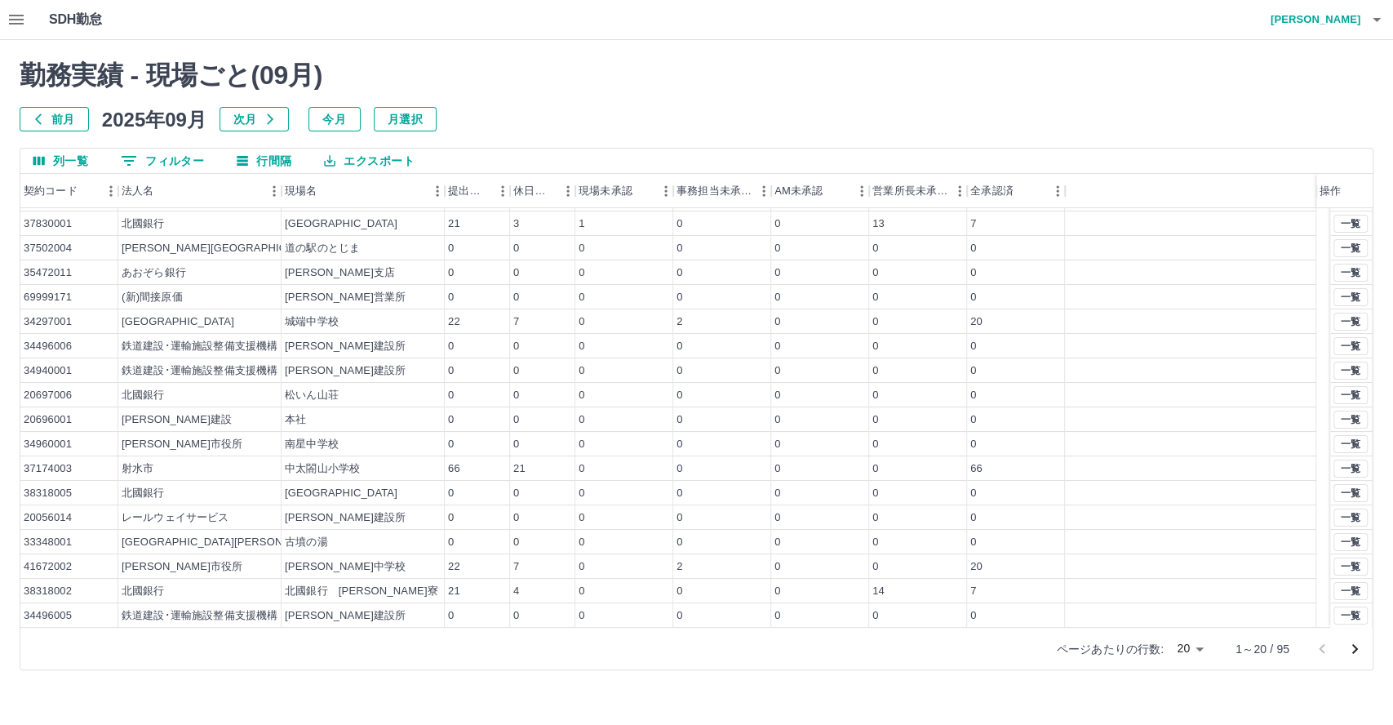
click at [1191, 648] on body "SDH勤怠 [PERSON_NAME] 勤務実績 - 現場ごと( 09 月) 前月 [DATE] 次月 今月 月選択 列一覧 0 フィルター 行間隔 エクスポ…" at bounding box center [696, 345] width 1393 height 690
click at [1196, 637] on li "100" at bounding box center [1189, 631] width 55 height 29
type input "***"
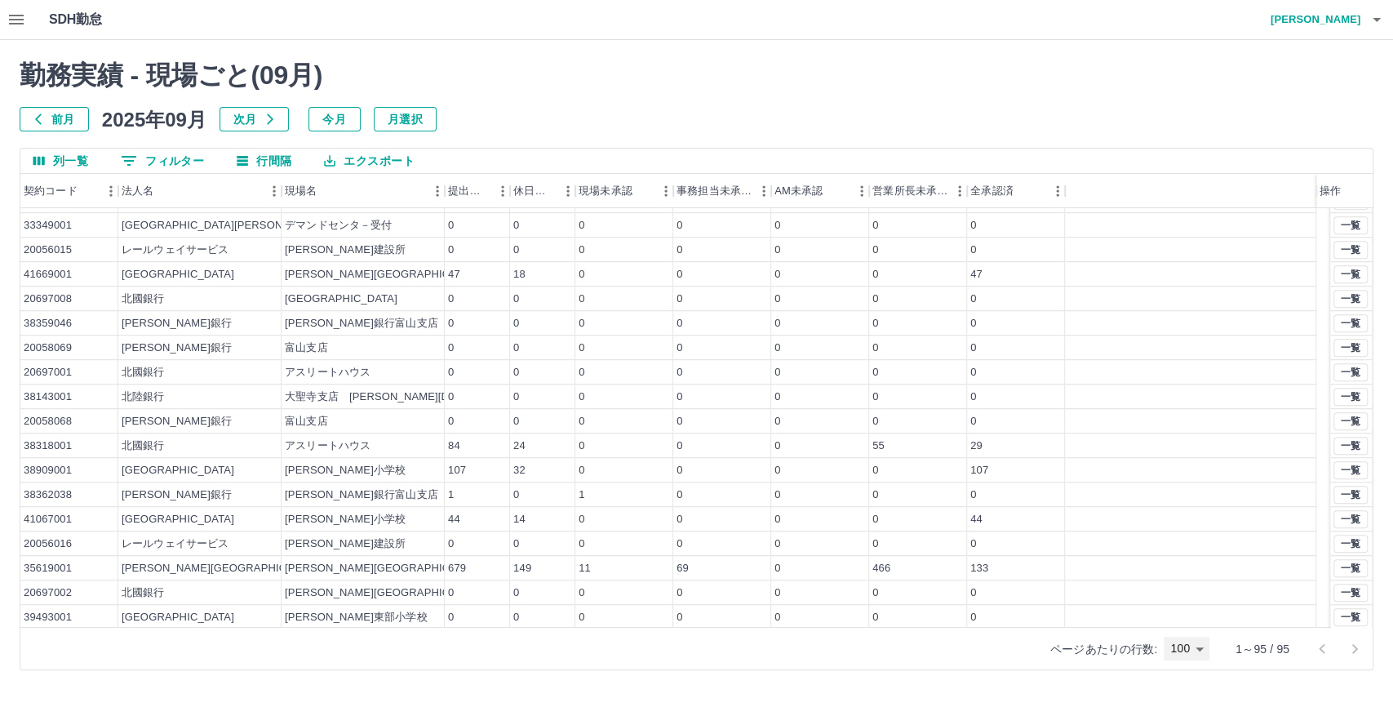
scroll to position [816, 0]
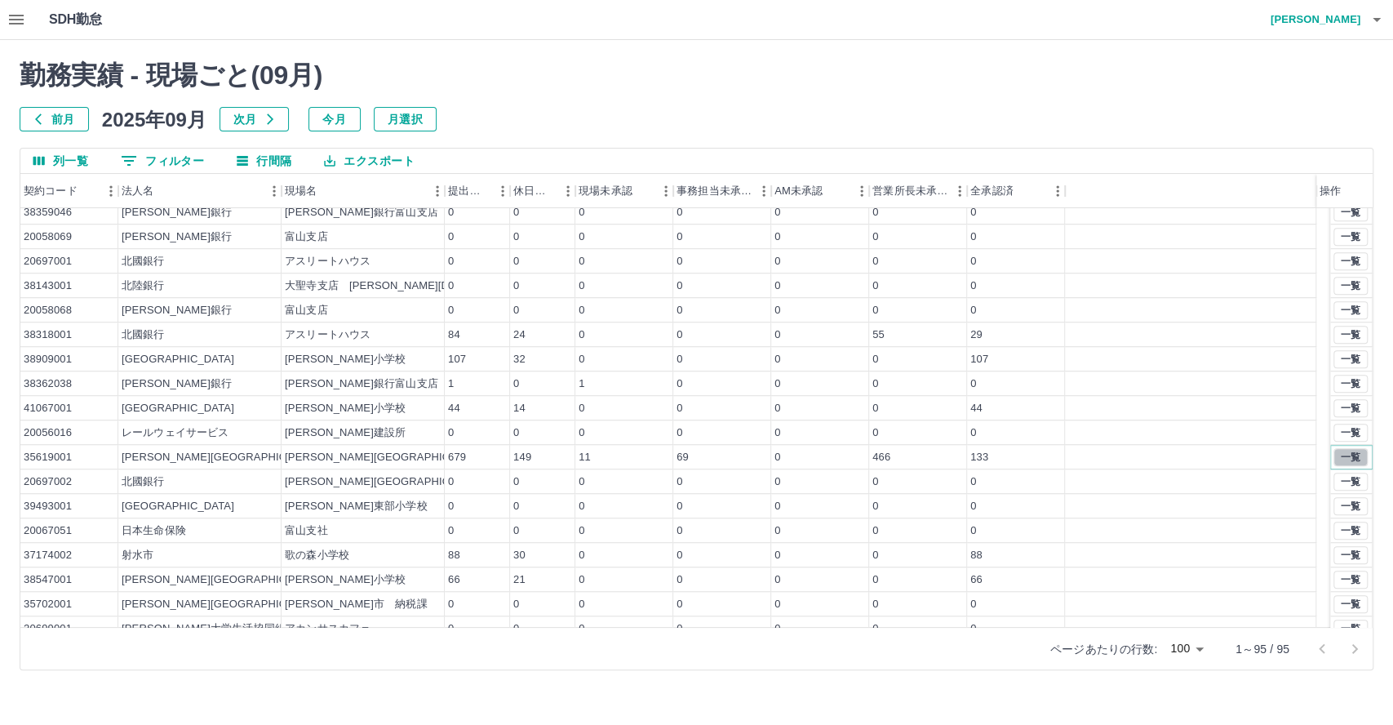
click at [1338, 455] on button "一覧" at bounding box center [1351, 457] width 34 height 18
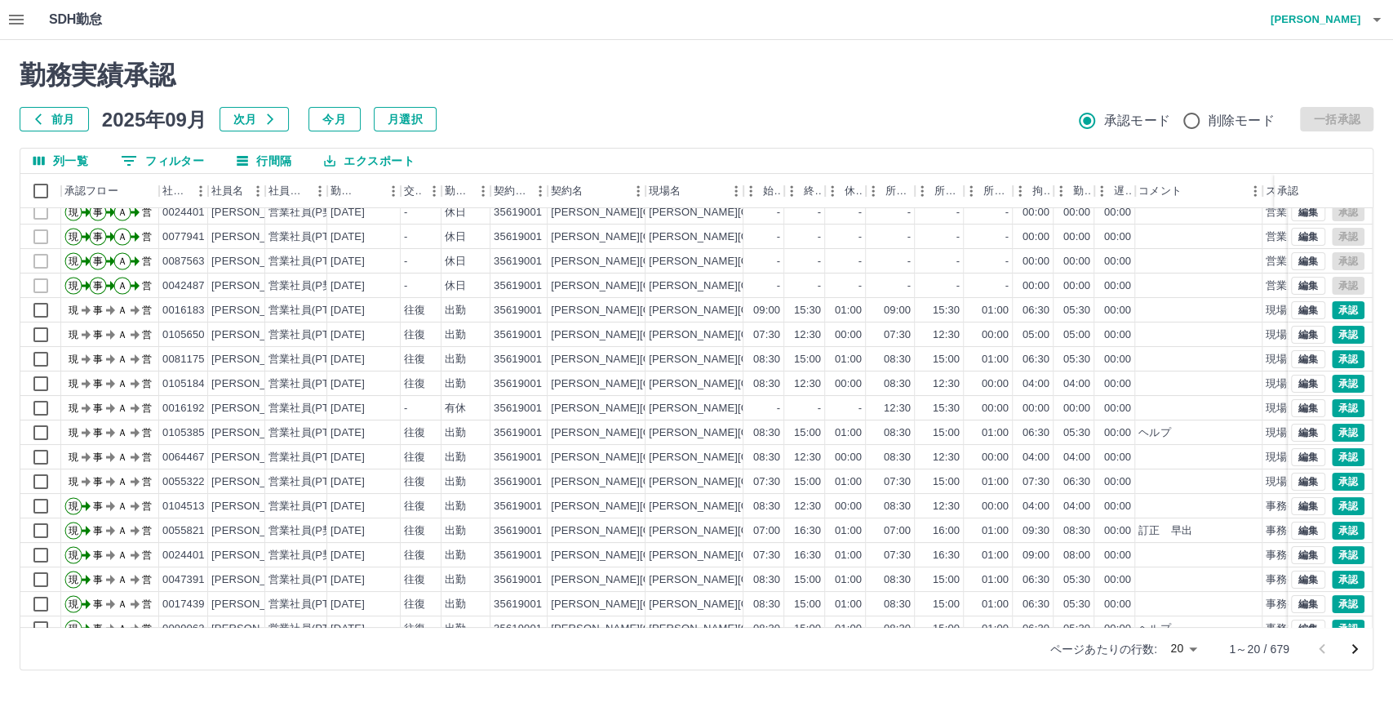
scroll to position [84, 0]
